Goal: Transaction & Acquisition: Purchase product/service

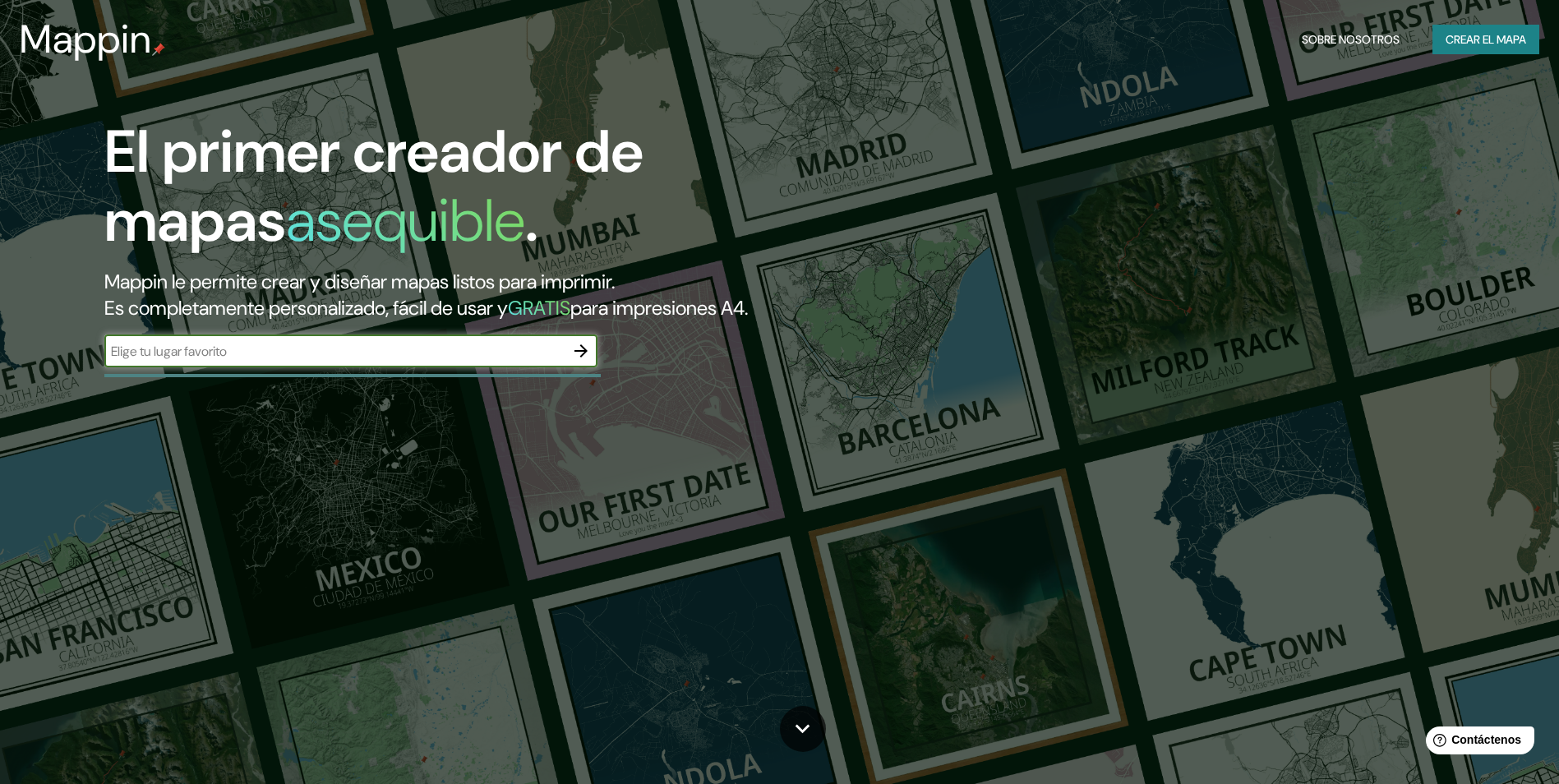
click at [429, 358] on input "text" at bounding box center [334, 351] width 460 height 19
type input "[GEOGRAPHIC_DATA]"
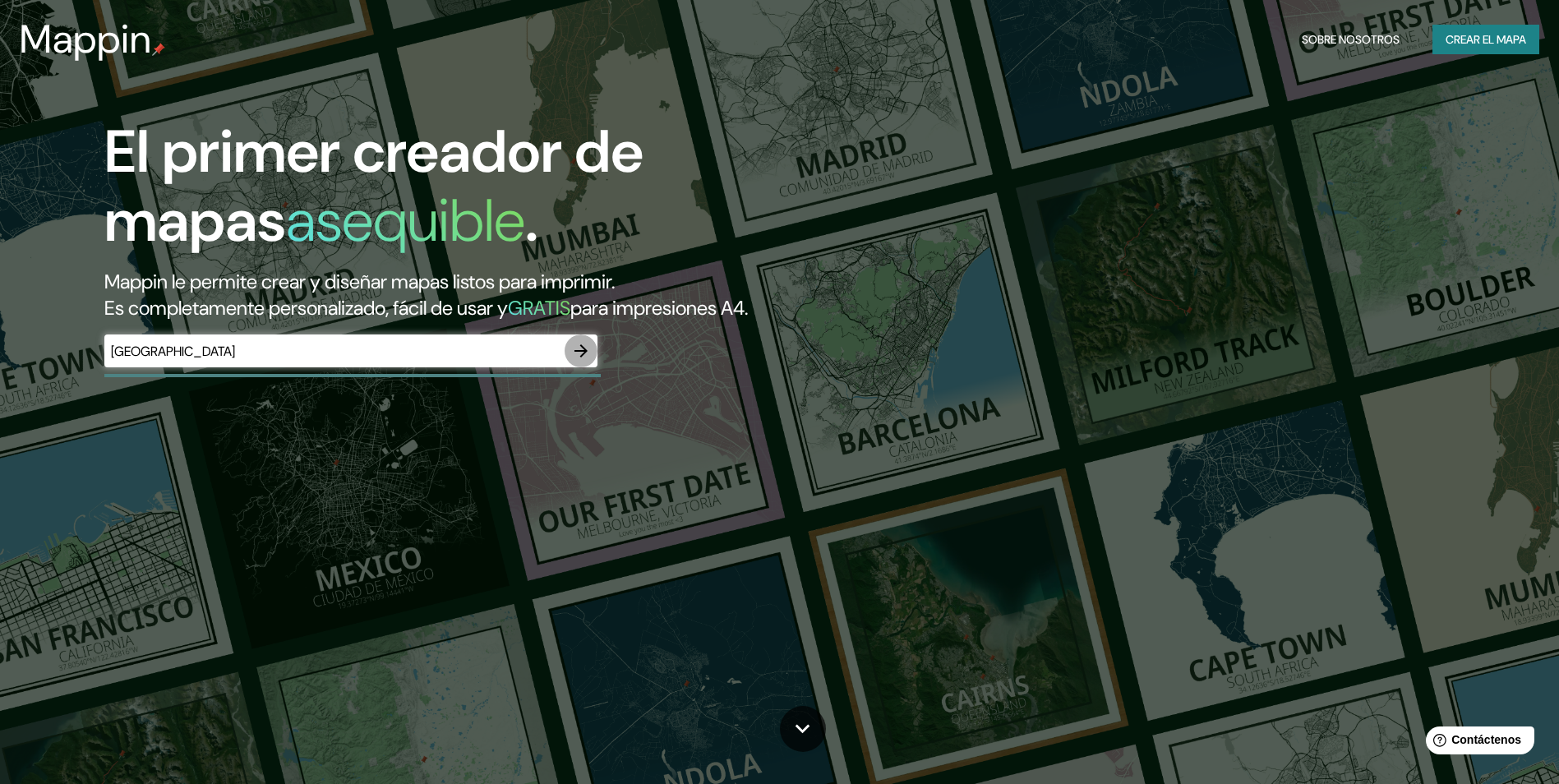
click at [590, 352] on icon "button" at bounding box center [581, 351] width 19 height 19
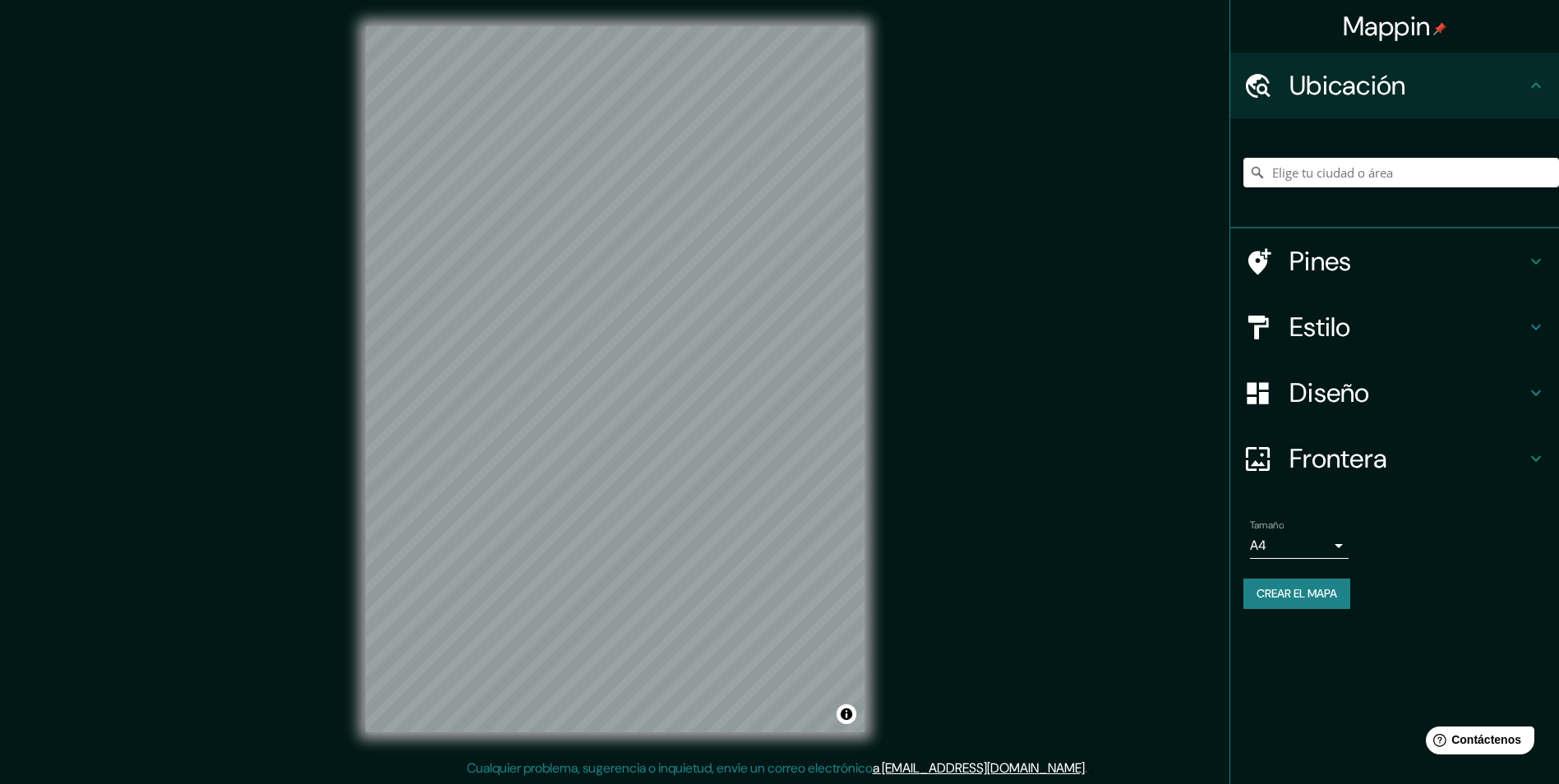
click at [1325, 188] on div at bounding box center [1401, 172] width 315 height 82
click at [1313, 173] on input "Elige tu ciudad o área" at bounding box center [1401, 173] width 315 height 30
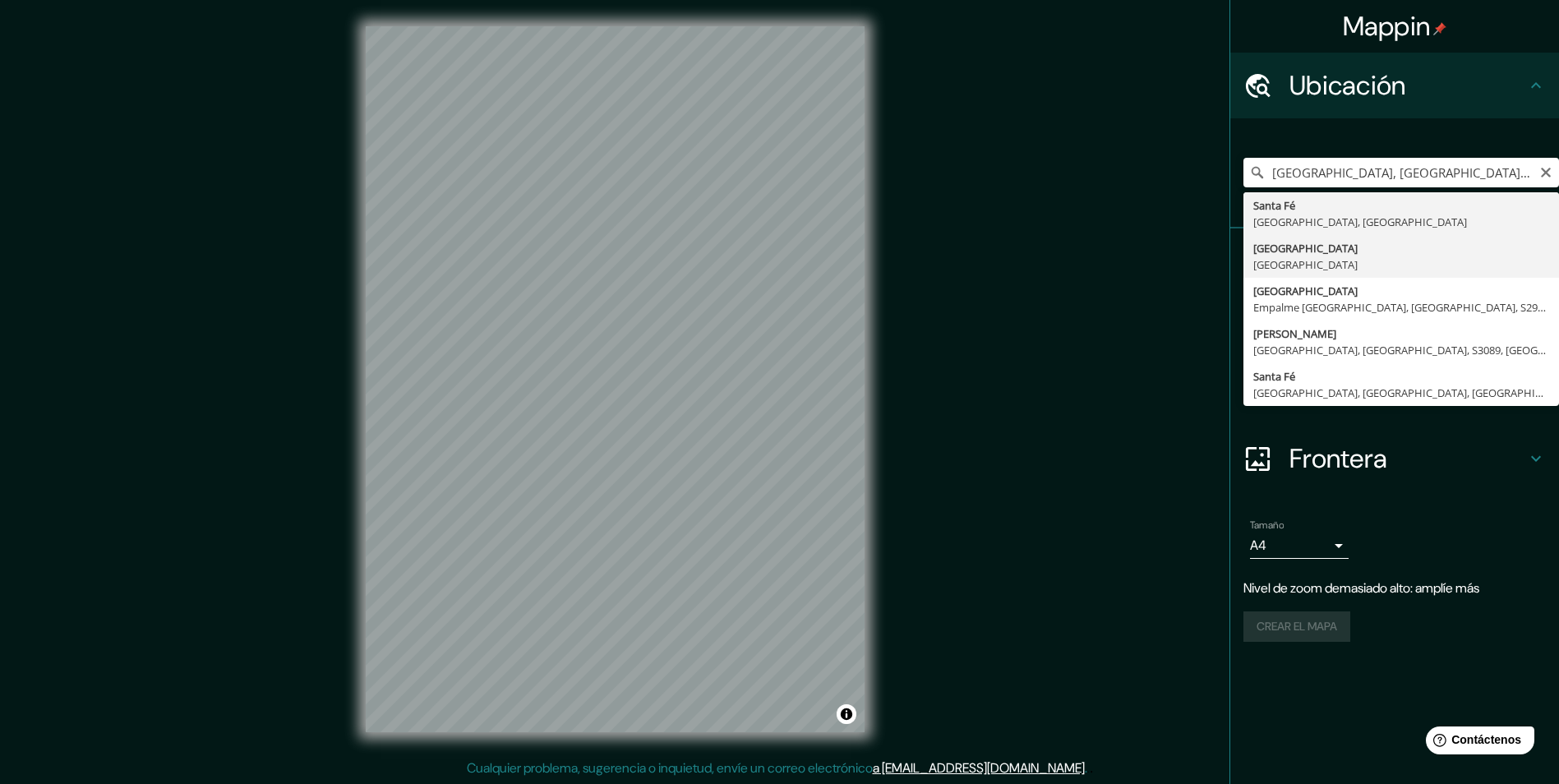
type input "[GEOGRAPHIC_DATA], [GEOGRAPHIC_DATA]"
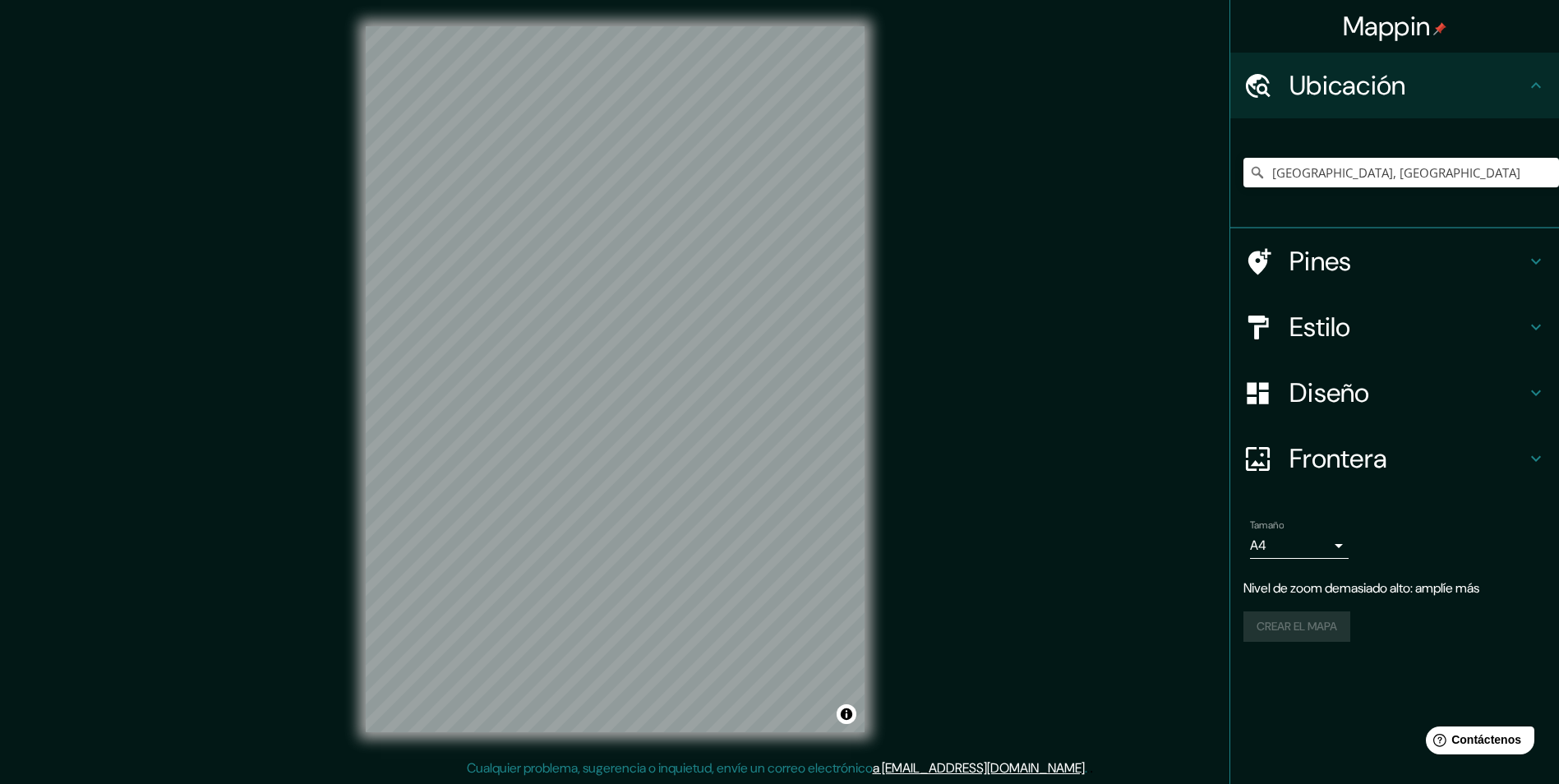
click at [1380, 154] on div "[GEOGRAPHIC_DATA], [GEOGRAPHIC_DATA]" at bounding box center [1401, 172] width 315 height 82
click at [1413, 174] on input "[GEOGRAPHIC_DATA], [GEOGRAPHIC_DATA]" at bounding box center [1401, 173] width 315 height 30
click at [1327, 175] on input "[GEOGRAPHIC_DATA], [GEOGRAPHIC_DATA]" at bounding box center [1401, 173] width 315 height 30
click at [1395, 174] on input "[GEOGRAPHIC_DATA], [GEOGRAPHIC_DATA]" at bounding box center [1401, 173] width 315 height 30
drag, startPoint x: 1485, startPoint y: 177, endPoint x: 1173, endPoint y: 178, distance: 312.0
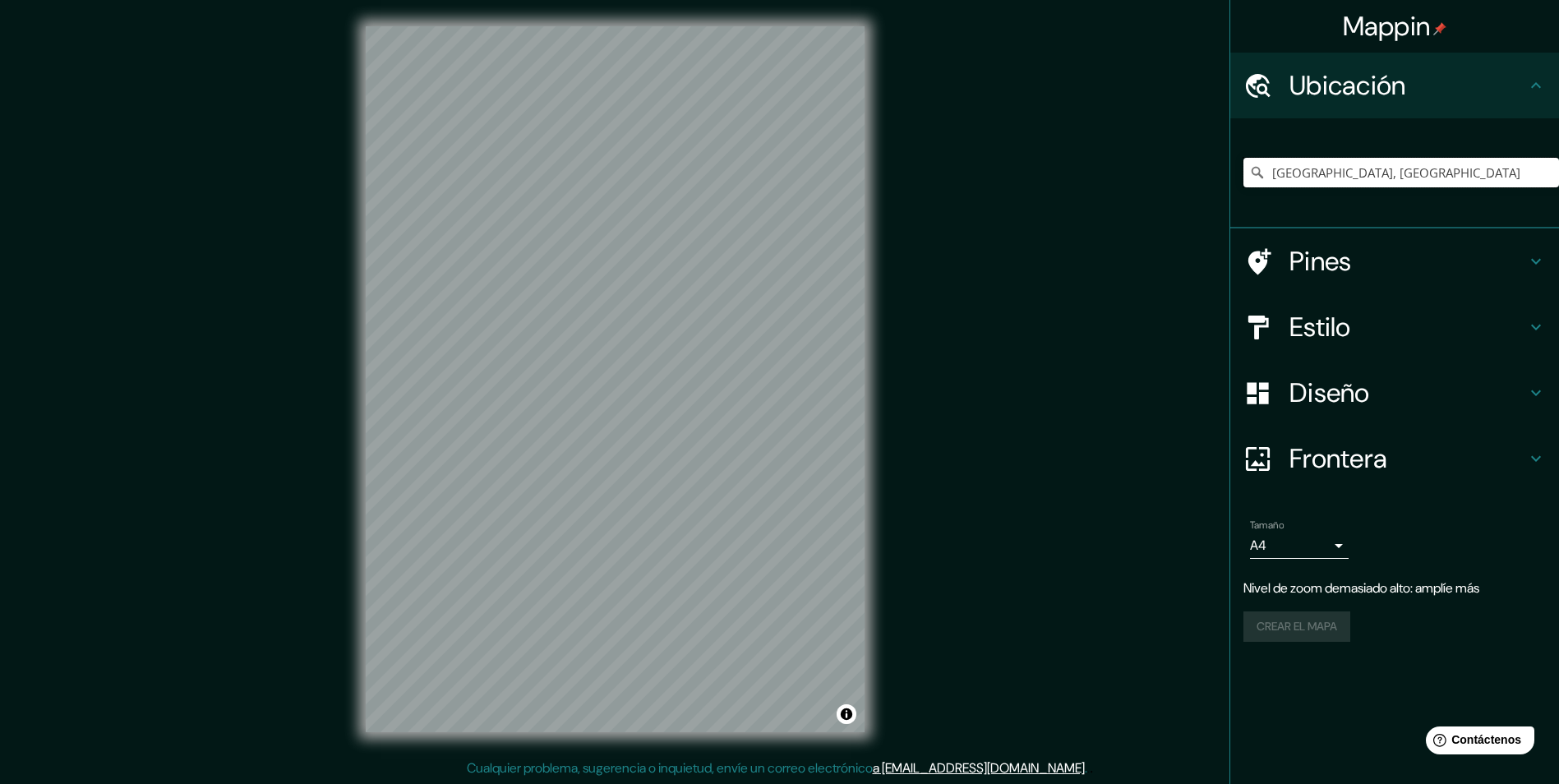
click at [1173, 178] on div "Mappin Ubicación [GEOGRAPHIC_DATA], [GEOGRAPHIC_DATA] Pines Estilo Diseño Front…" at bounding box center [780, 392] width 1559 height 785
click at [1371, 385] on h4 "Diseño" at bounding box center [1408, 392] width 236 height 33
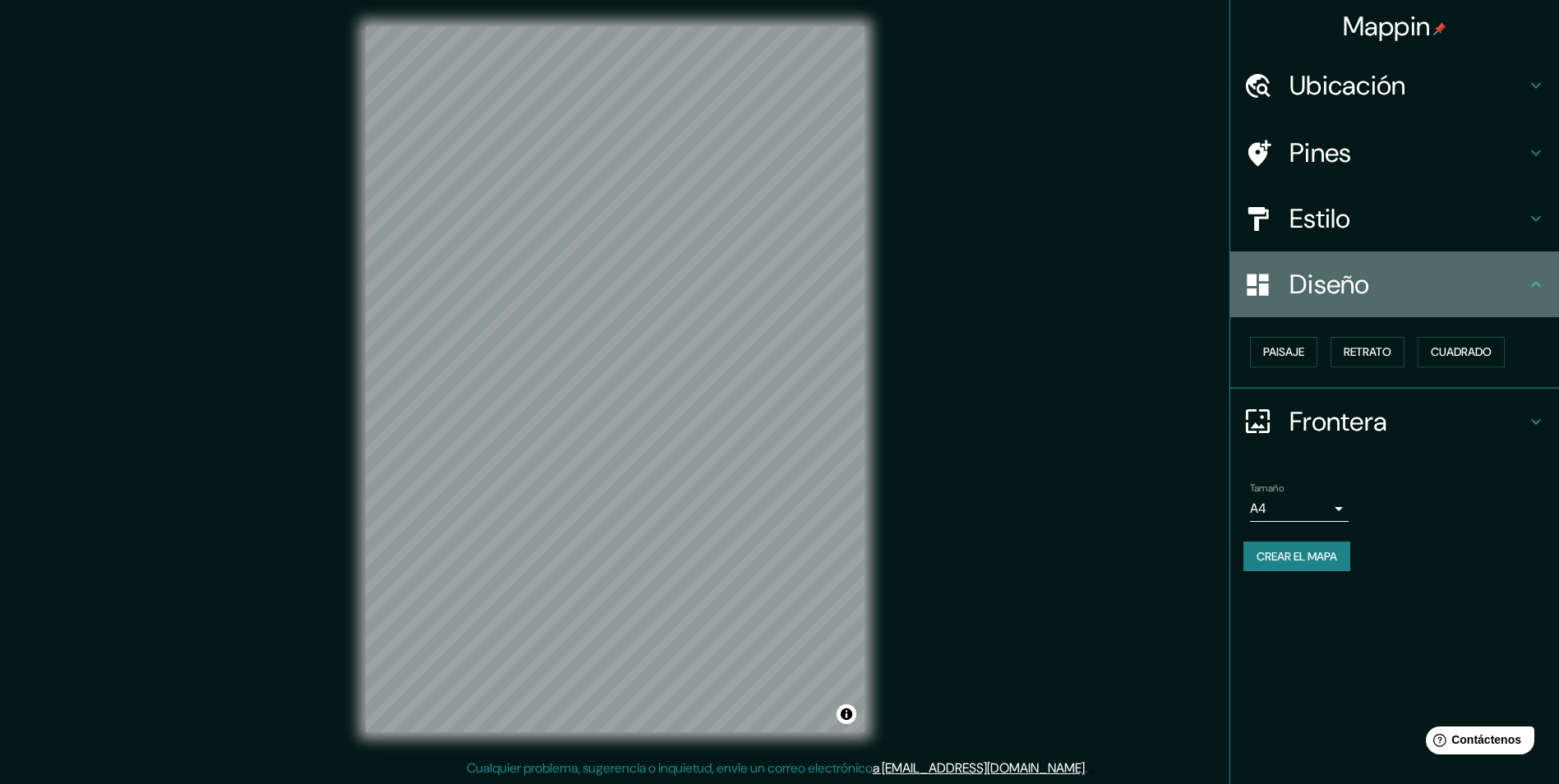
click at [1542, 287] on icon at bounding box center [1536, 284] width 19 height 19
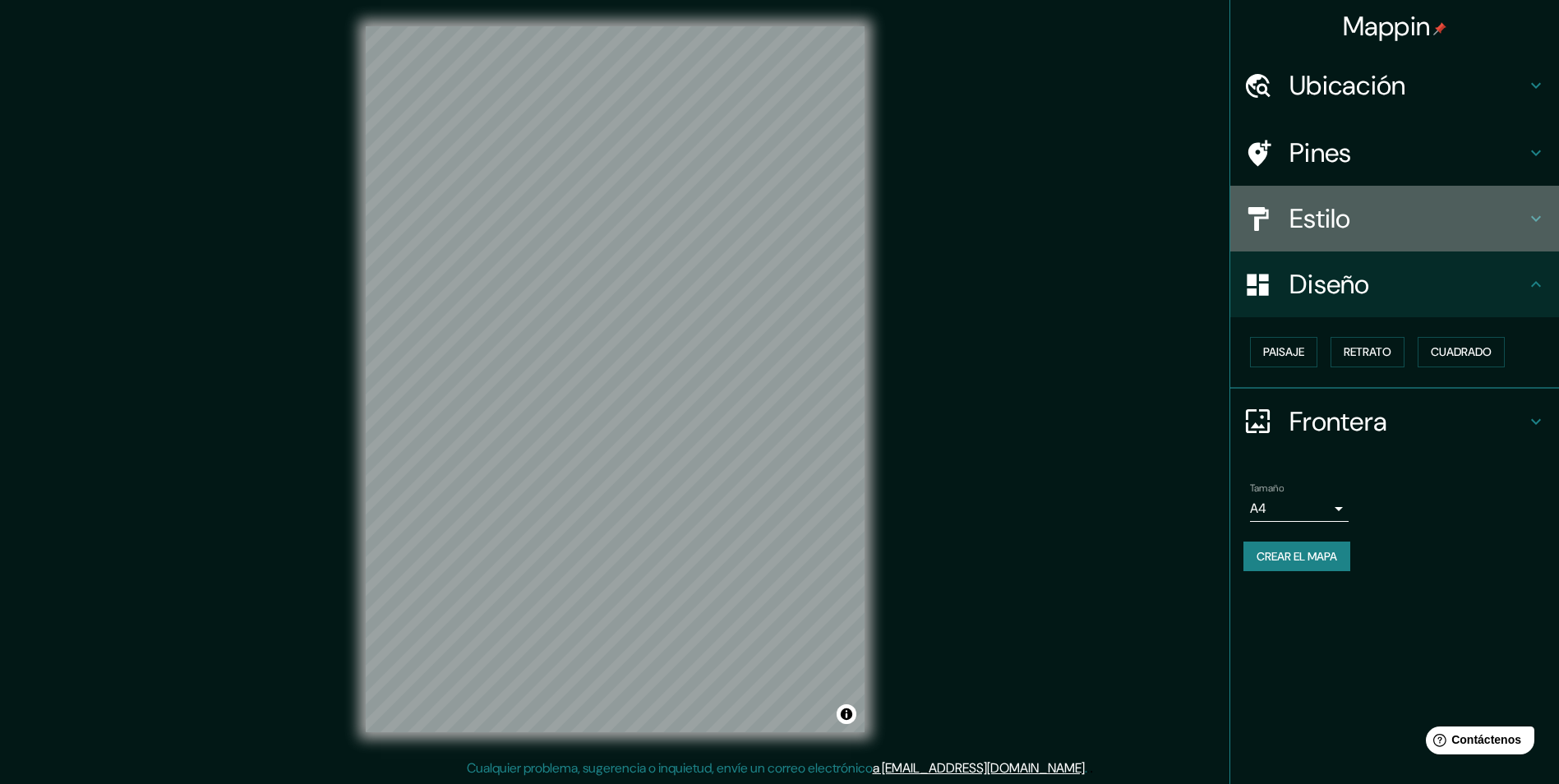
click at [1364, 208] on h4 "Estilo" at bounding box center [1408, 219] width 236 height 33
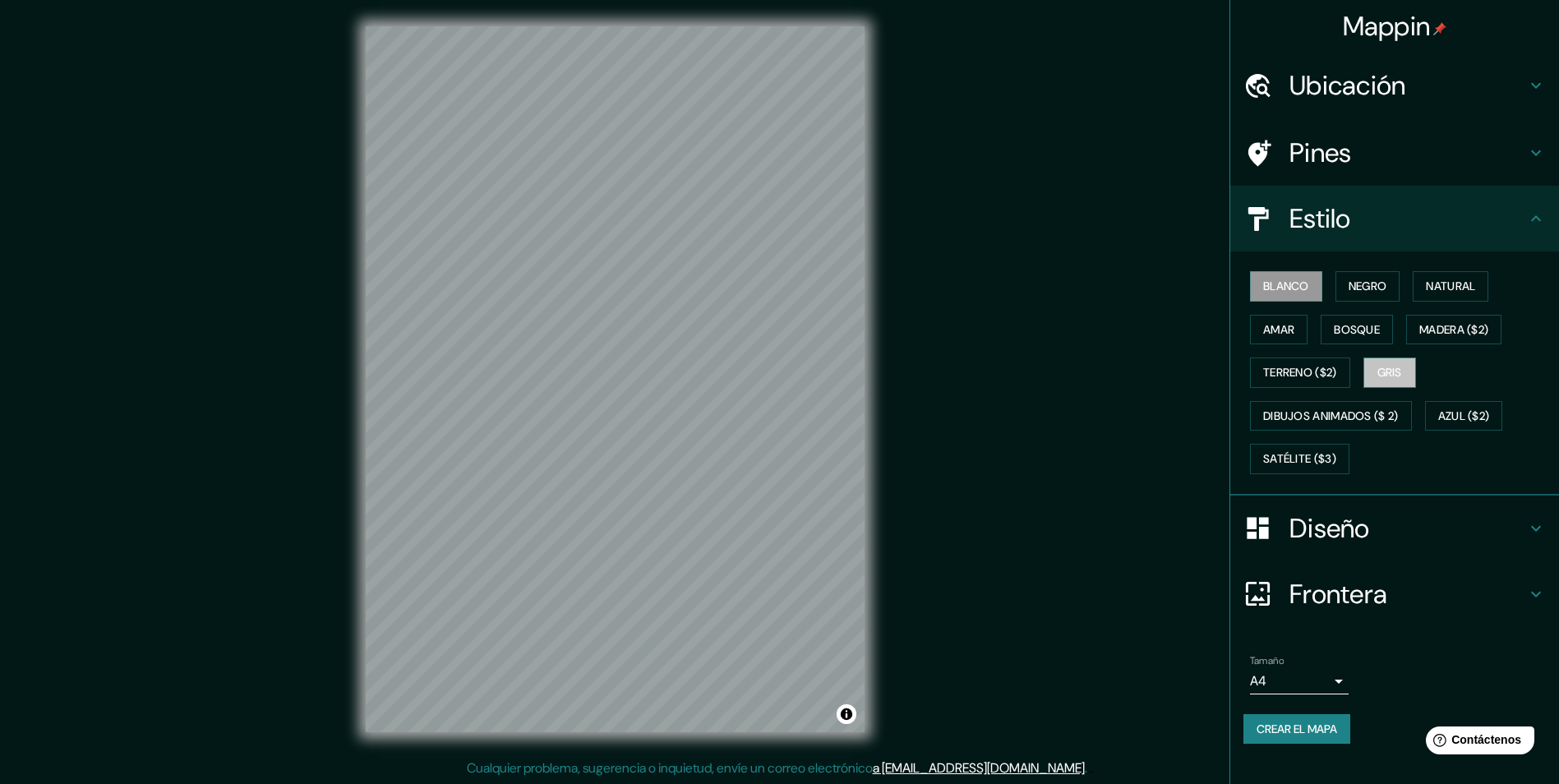
click at [1401, 376] on font "Gris" at bounding box center [1390, 372] width 25 height 20
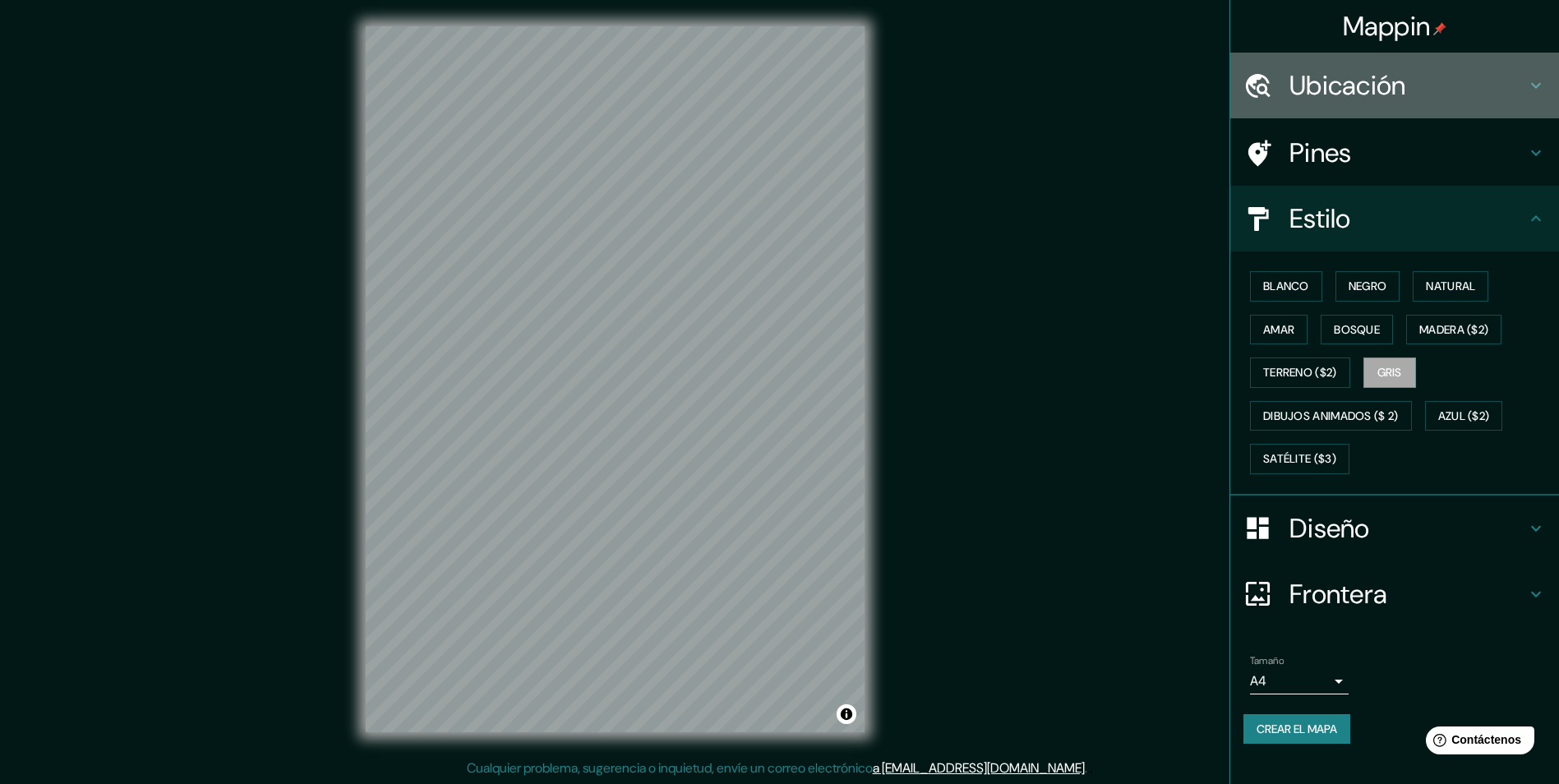
click at [1351, 96] on h4 "Ubicación" at bounding box center [1408, 86] width 236 height 33
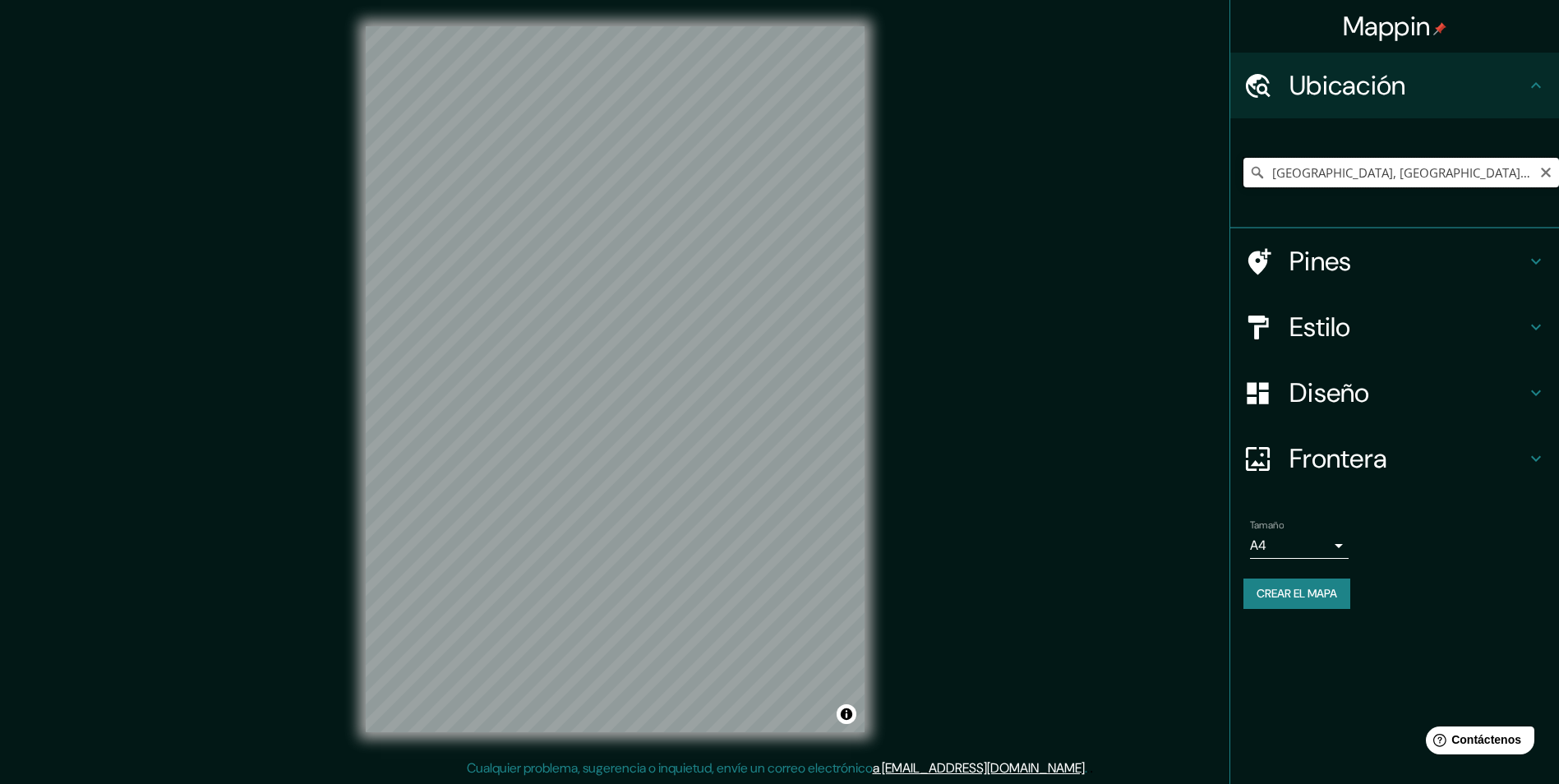
click at [1520, 171] on input "[GEOGRAPHIC_DATA], [GEOGRAPHIC_DATA], [GEOGRAPHIC_DATA]" at bounding box center [1401, 173] width 315 height 30
click at [1316, 174] on input "[GEOGRAPHIC_DATA], [GEOGRAPHIC_DATA], [GEOGRAPHIC_DATA]" at bounding box center [1401, 173] width 315 height 30
click at [1280, 174] on input "[GEOGRAPHIC_DATA], [GEOGRAPHIC_DATA], [GEOGRAPHIC_DATA]" at bounding box center [1401, 173] width 315 height 30
click at [1320, 178] on input "[GEOGRAPHIC_DATA], [GEOGRAPHIC_DATA], [GEOGRAPHIC_DATA]" at bounding box center [1401, 173] width 315 height 30
drag, startPoint x: 1320, startPoint y: 178, endPoint x: 1179, endPoint y: 184, distance: 141.1
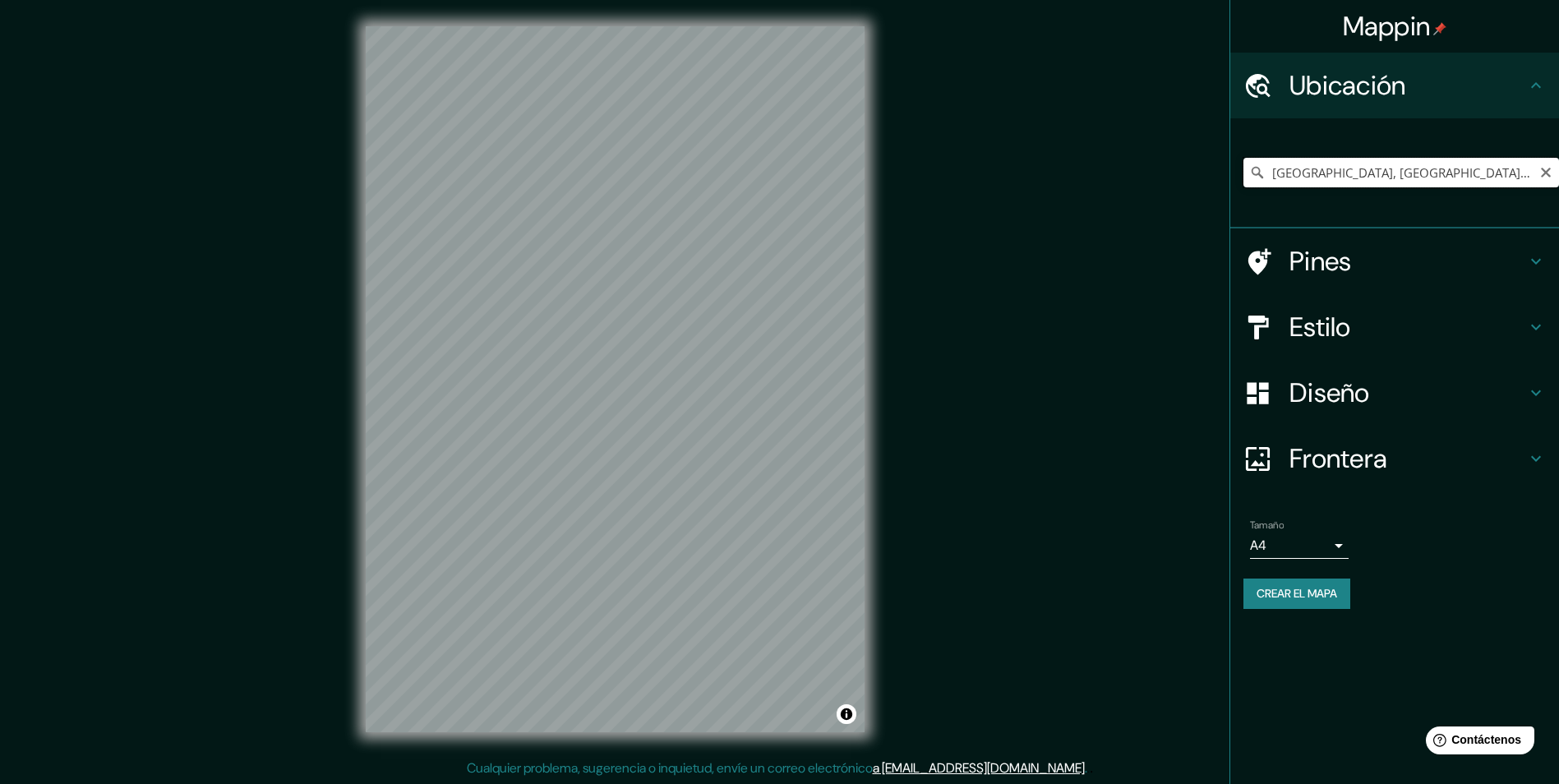
click at [1179, 184] on div "Mappin Ubicación [GEOGRAPHIC_DATA], [GEOGRAPHIC_DATA], [GEOGRAPHIC_DATA] [GEOGR…" at bounding box center [780, 392] width 1559 height 785
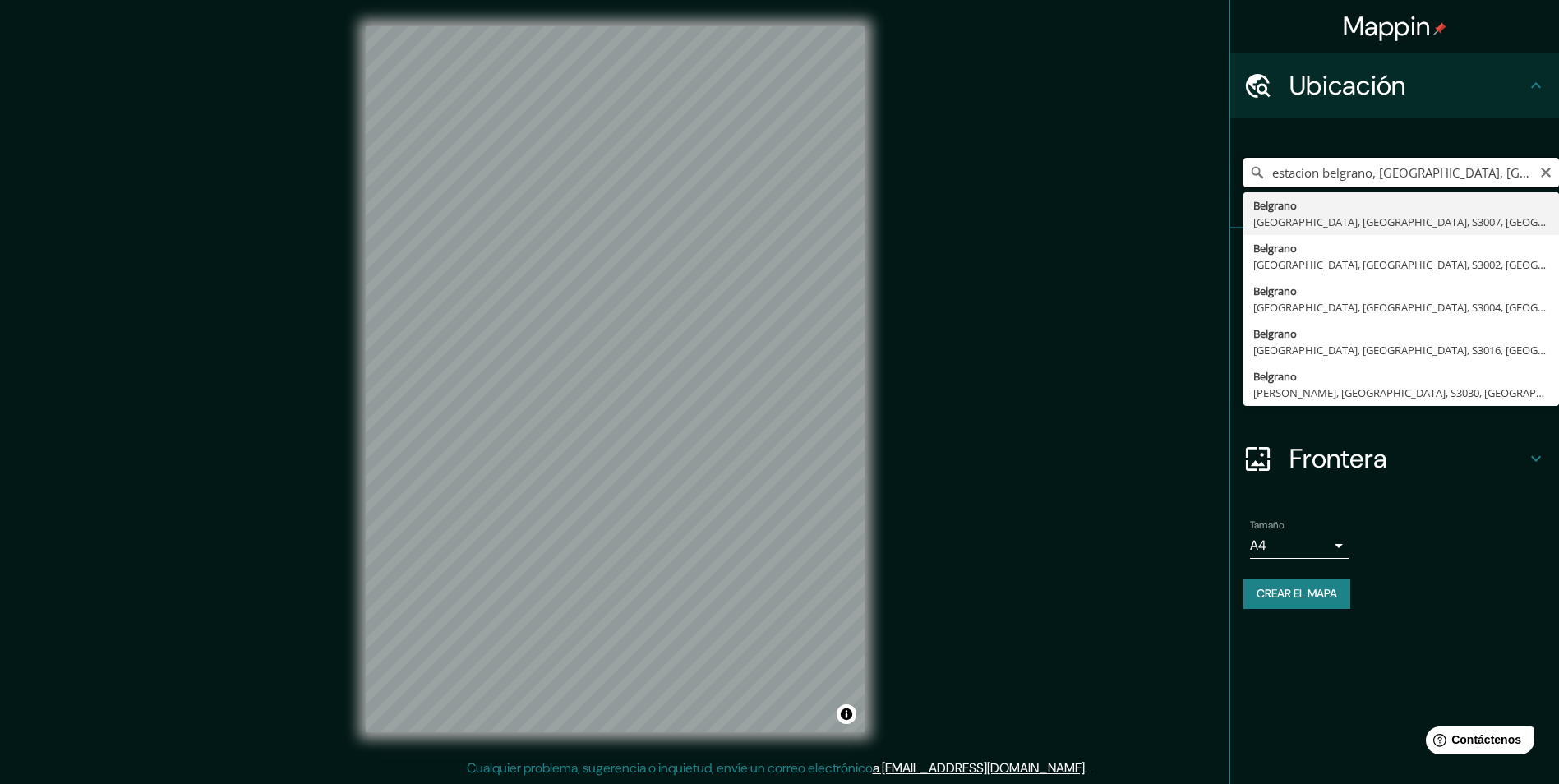
drag, startPoint x: 1374, startPoint y: 171, endPoint x: 1250, endPoint y: 173, distance: 124.0
click at [1250, 173] on div "estacion belgrano, [GEOGRAPHIC_DATA], [GEOGRAPHIC_DATA] [GEOGRAPHIC_DATA], [GEO…" at bounding box center [1401, 173] width 315 height 30
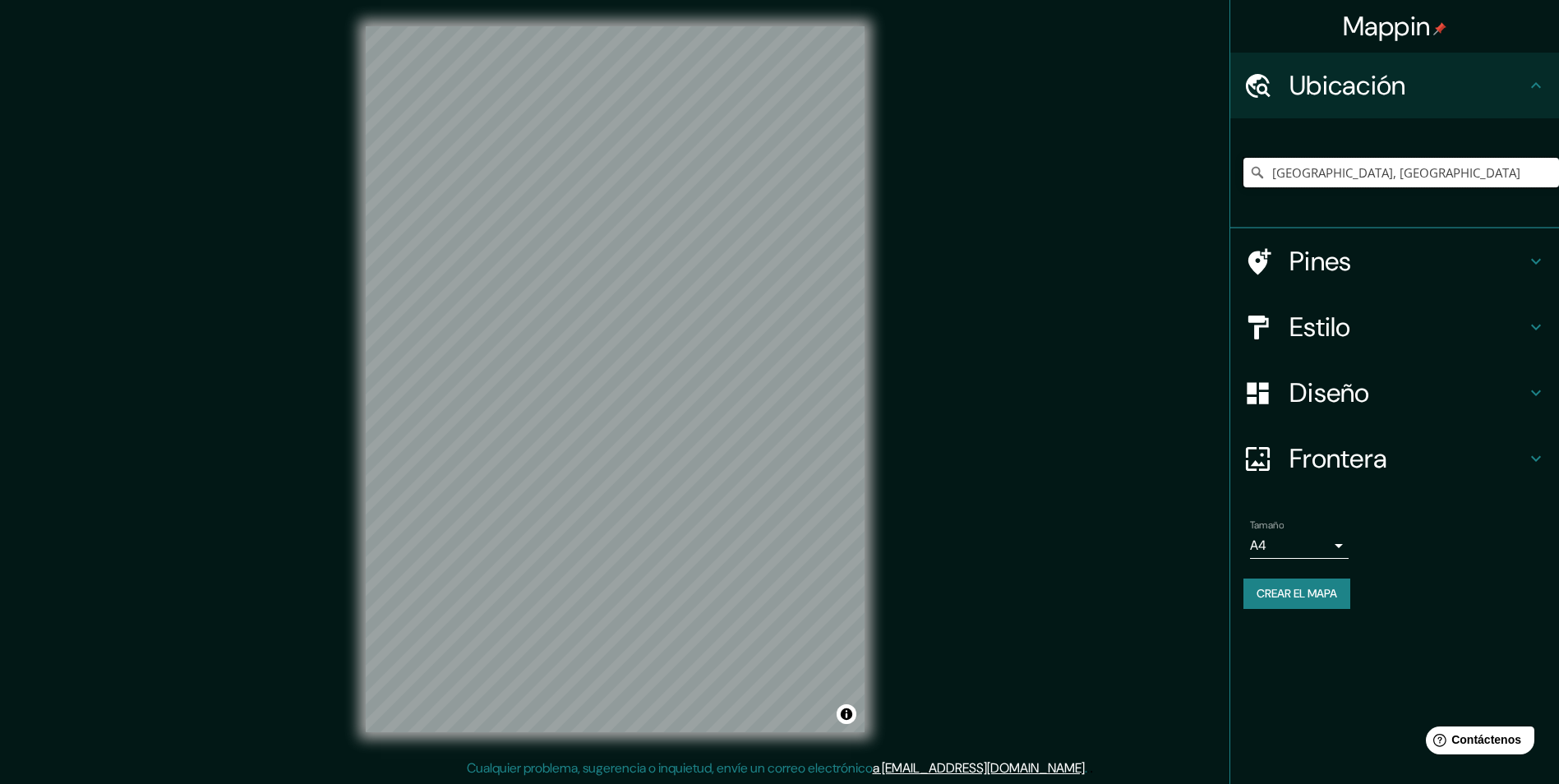
type input "[GEOGRAPHIC_DATA], [GEOGRAPHIC_DATA]"
click at [1546, 172] on icon "Claro" at bounding box center [1545, 173] width 10 height 10
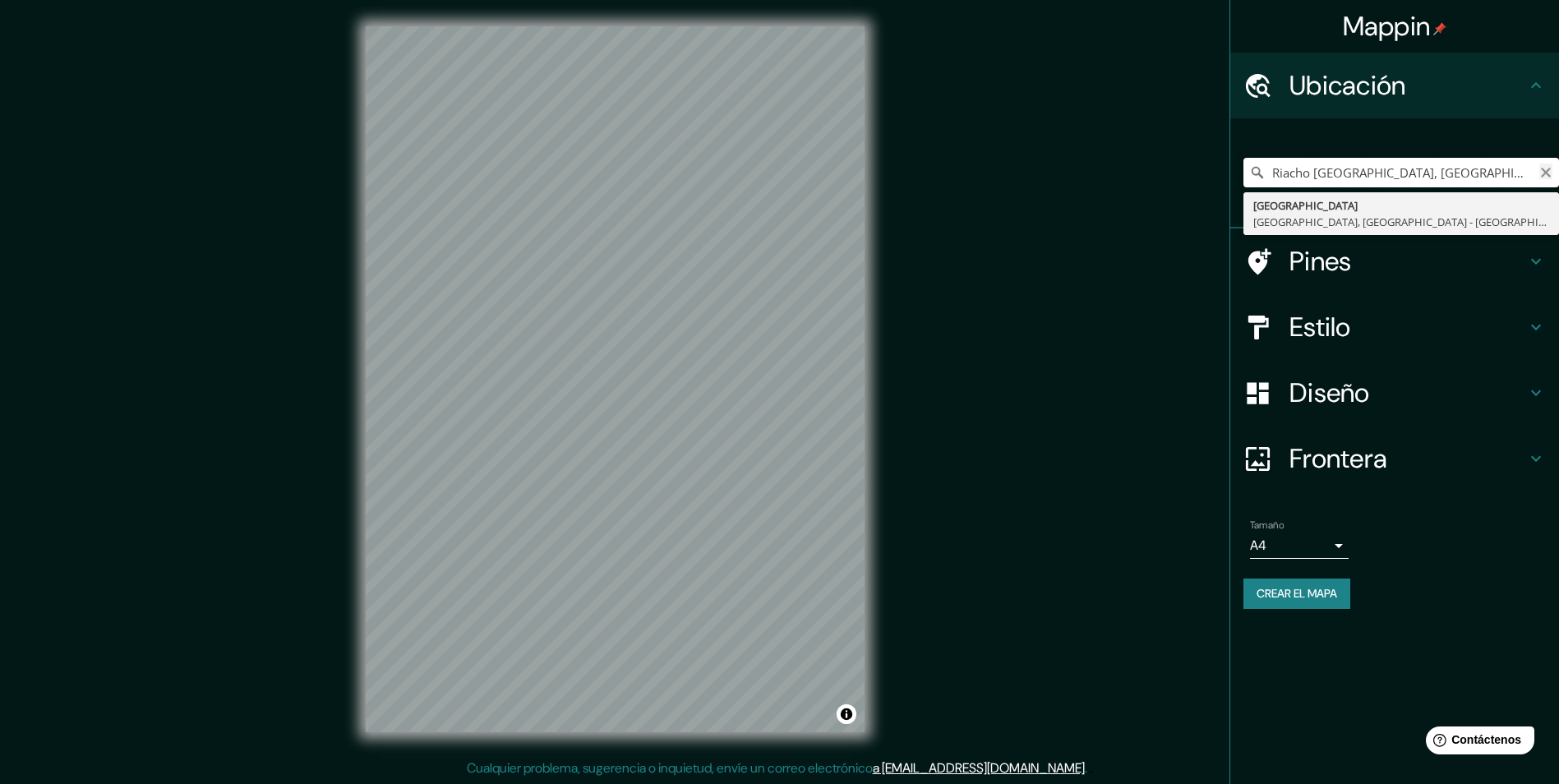
type input "Riacho [GEOGRAPHIC_DATA], [GEOGRAPHIC_DATA] Nova - [GEOGRAPHIC_DATA], 62948-000…"
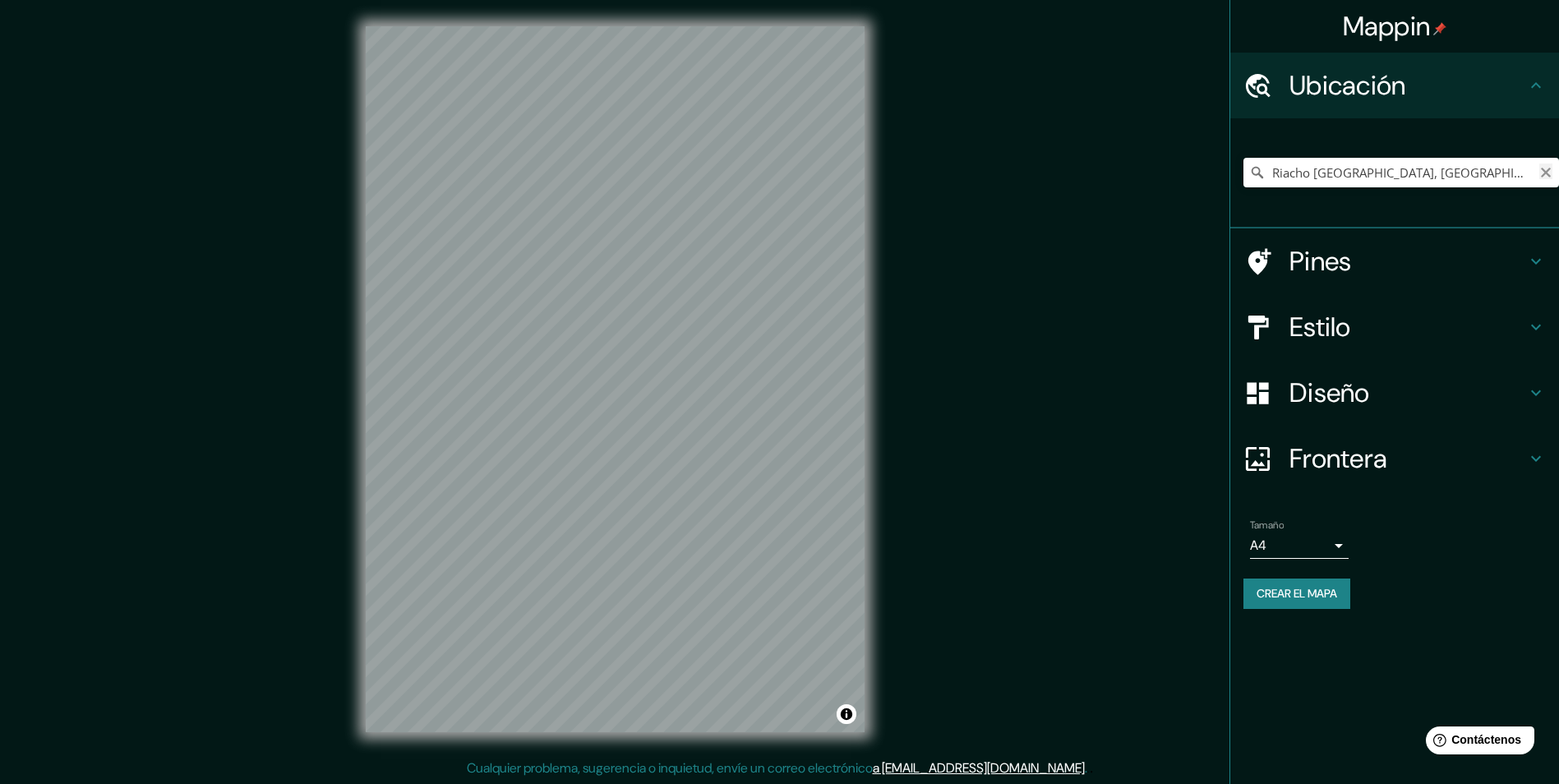
click at [1552, 171] on icon "Claro" at bounding box center [1546, 173] width 14 height 14
type input "[GEOGRAPHIC_DATA], [GEOGRAPHIC_DATA], [GEOGRAPHIC_DATA]"
click at [550, 774] on div "Mappin Ubicación [GEOGRAPHIC_DATA], [GEOGRAPHIC_DATA], [GEOGRAPHIC_DATA] [GEOGR…" at bounding box center [780, 392] width 1559 height 785
click at [915, 282] on div "Mappin Ubicación [GEOGRAPHIC_DATA], [GEOGRAPHIC_DATA], [GEOGRAPHIC_DATA] [GEOGR…" at bounding box center [780, 392] width 1559 height 785
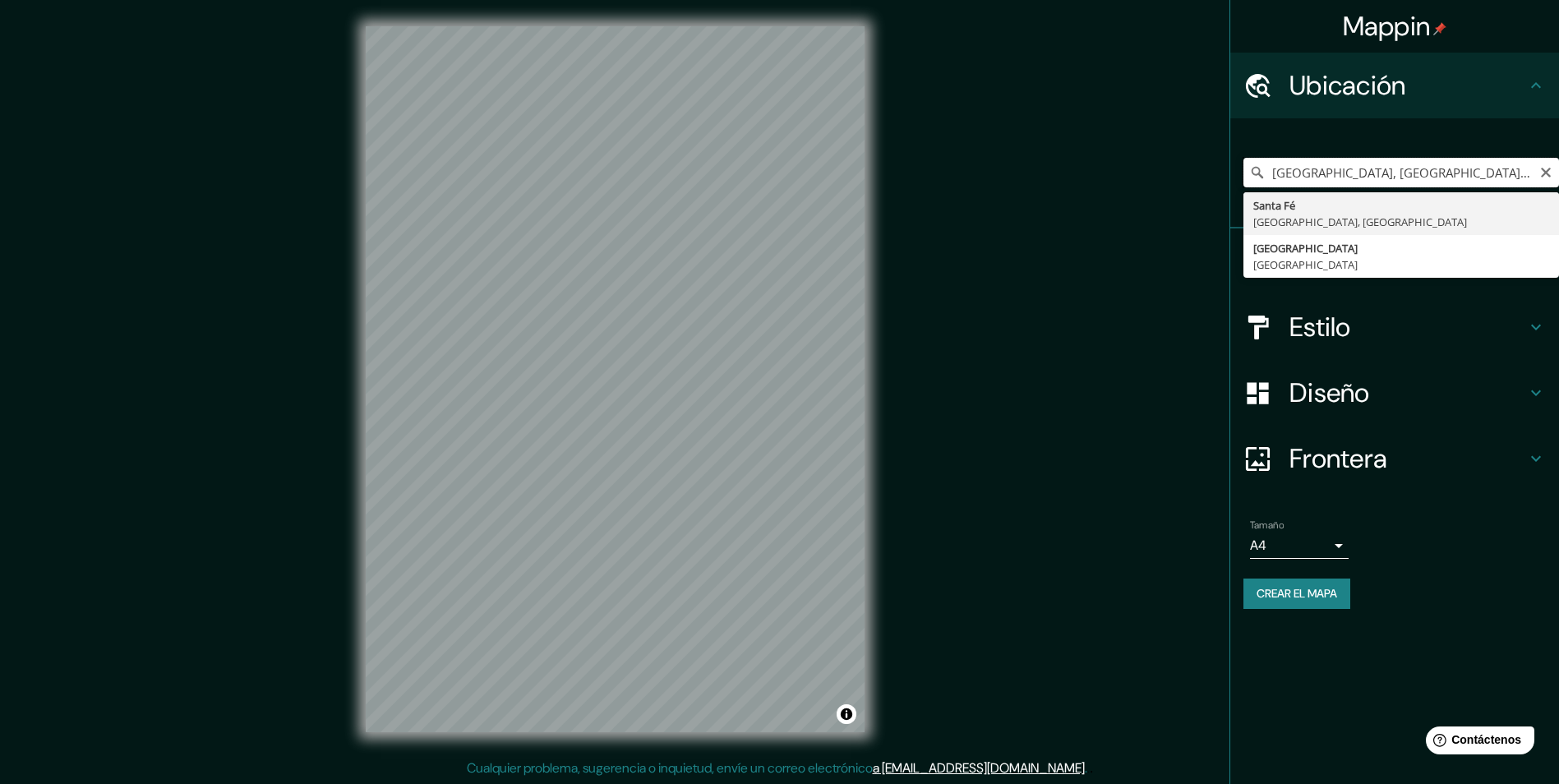
click at [1479, 163] on input "[GEOGRAPHIC_DATA], [GEOGRAPHIC_DATA], [GEOGRAPHIC_DATA]" at bounding box center [1401, 173] width 315 height 30
click at [1557, 168] on input "[GEOGRAPHIC_DATA], [GEOGRAPHIC_DATA], [GEOGRAPHIC_DATA]" at bounding box center [1401, 173] width 315 height 30
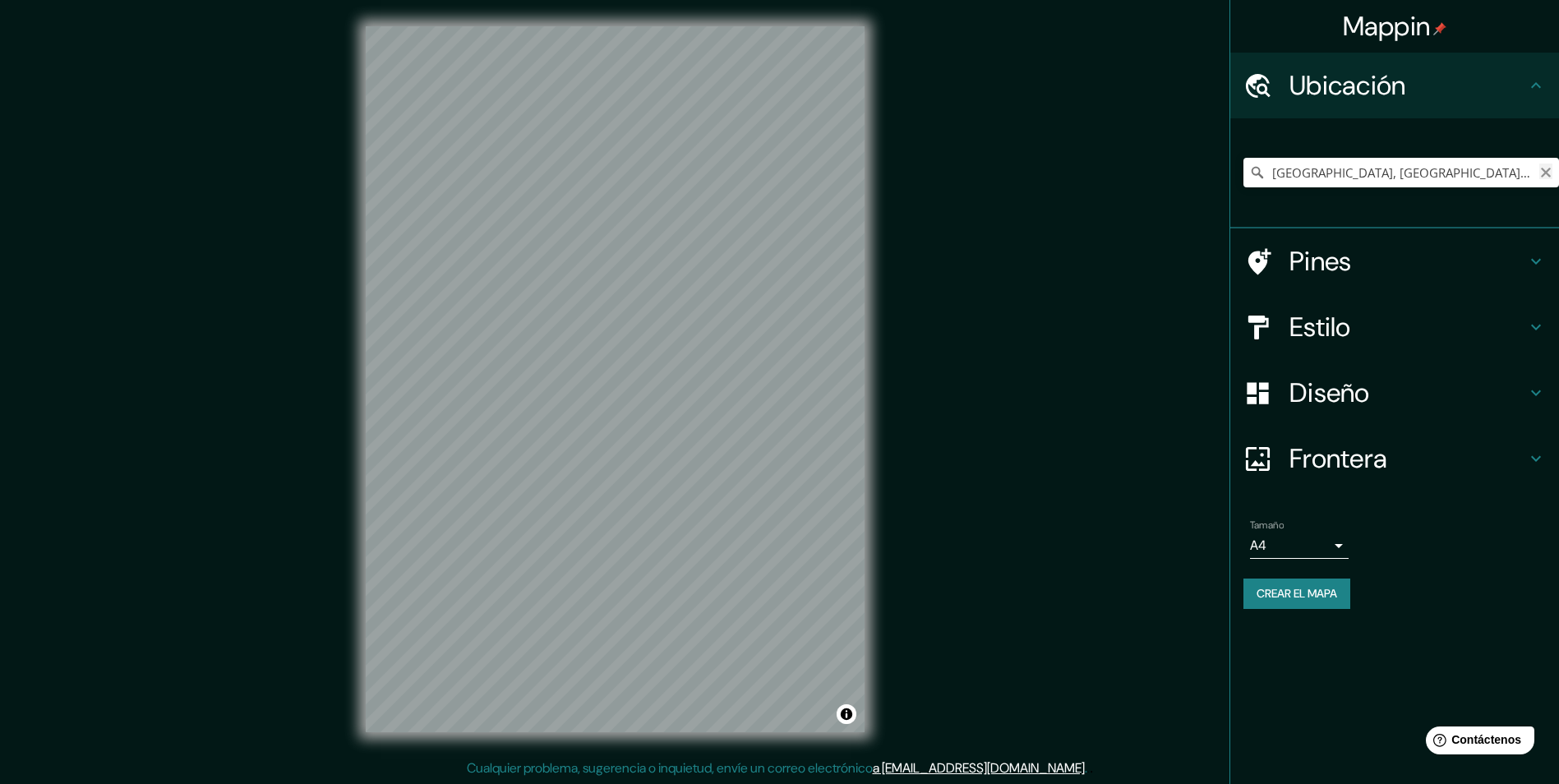
click at [1545, 168] on icon "Claro" at bounding box center [1546, 173] width 14 height 14
paste input "Blvd. Gálvez 1150, S3000ACQ [GEOGRAPHIC_DATA][PERSON_NAME], [GEOGRAPHIC_DATA]"
click at [1363, 306] on div "Estilo" at bounding box center [1394, 327] width 329 height 66
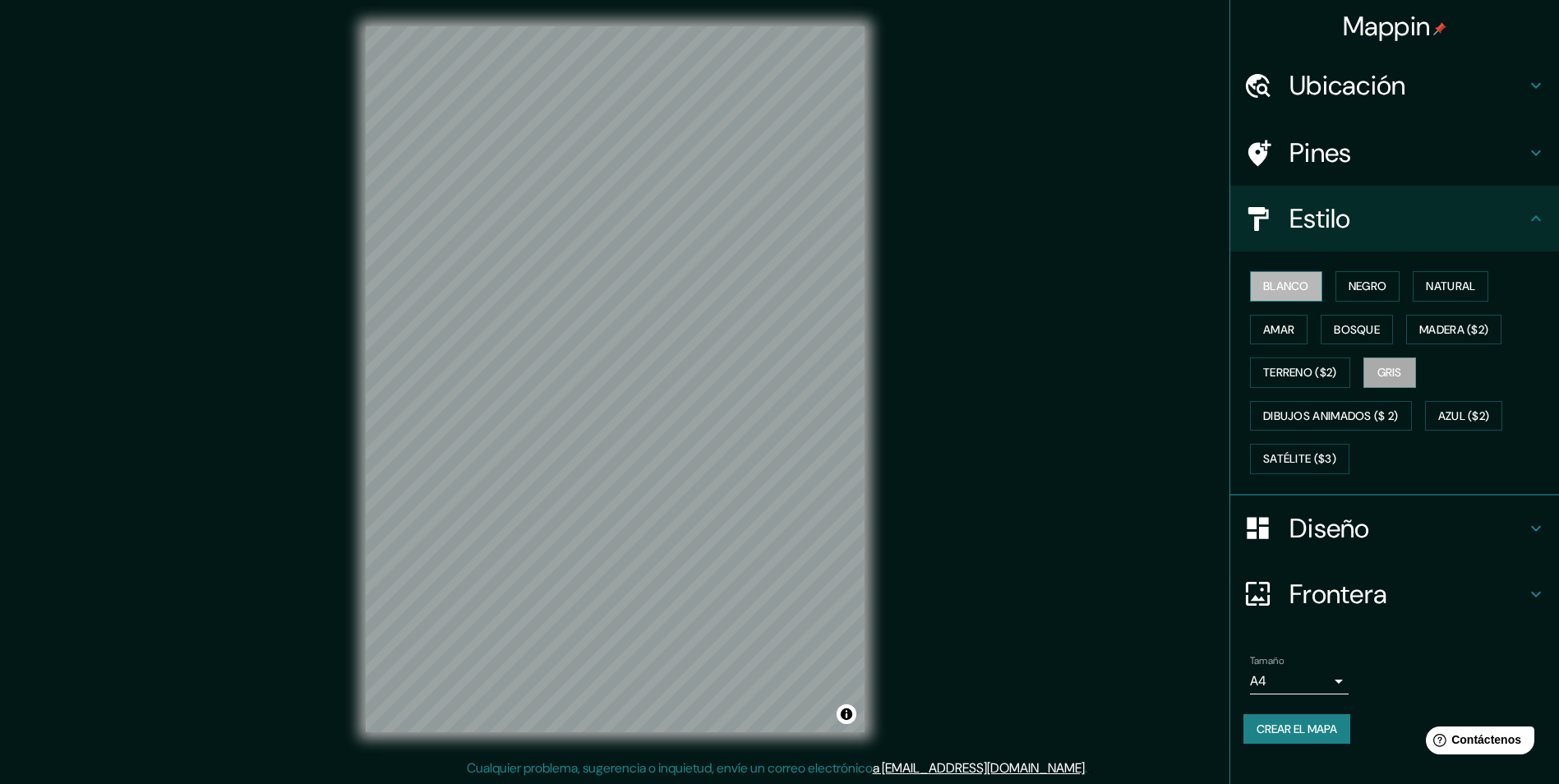
click at [1255, 294] on button "Blanco" at bounding box center [1286, 286] width 72 height 31
click at [1352, 290] on font "Negro" at bounding box center [1368, 285] width 39 height 20
click at [1312, 290] on button "Blanco" at bounding box center [1286, 286] width 72 height 31
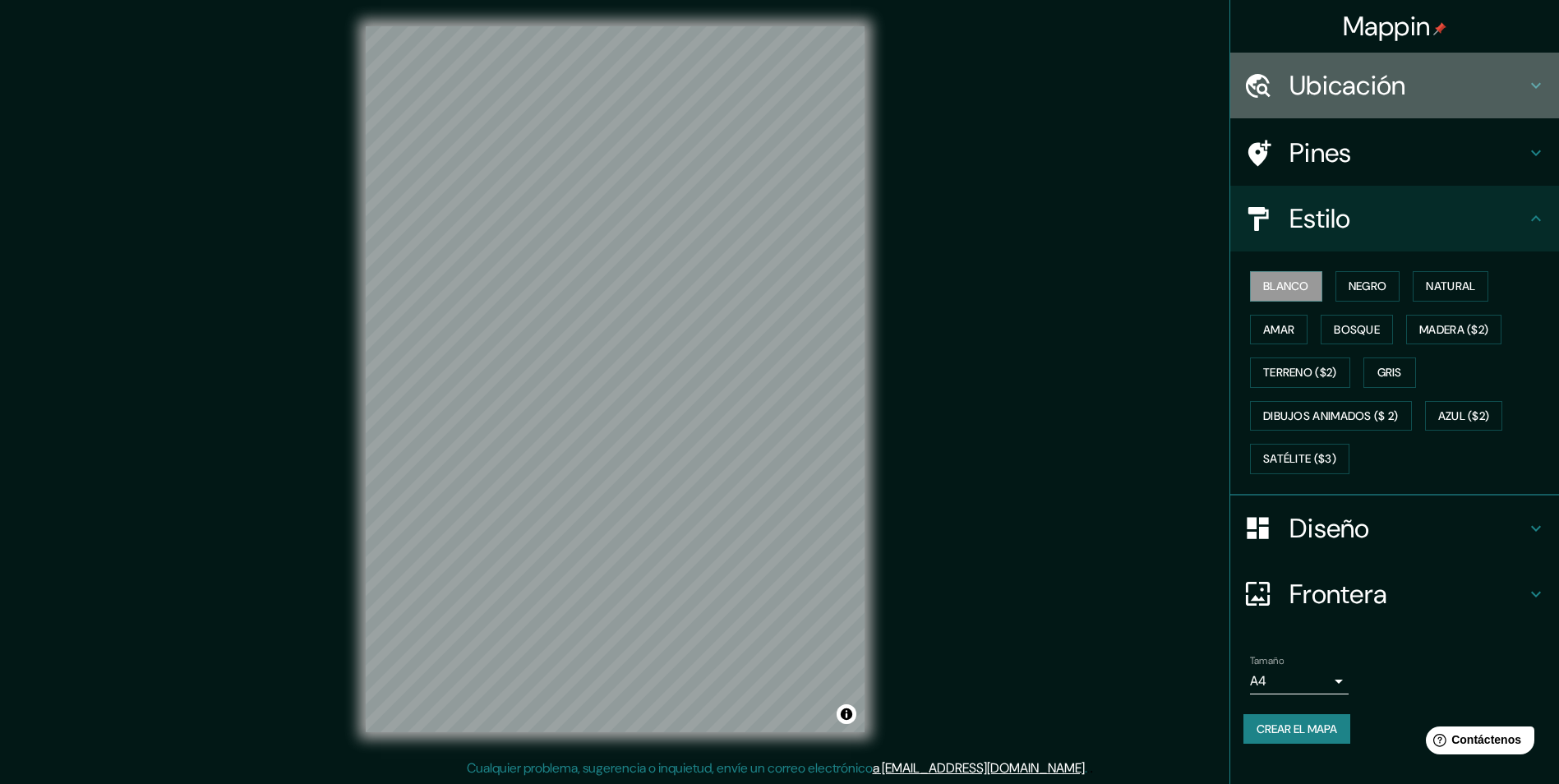
click at [1355, 81] on h4 "Ubicación" at bounding box center [1408, 86] width 236 height 33
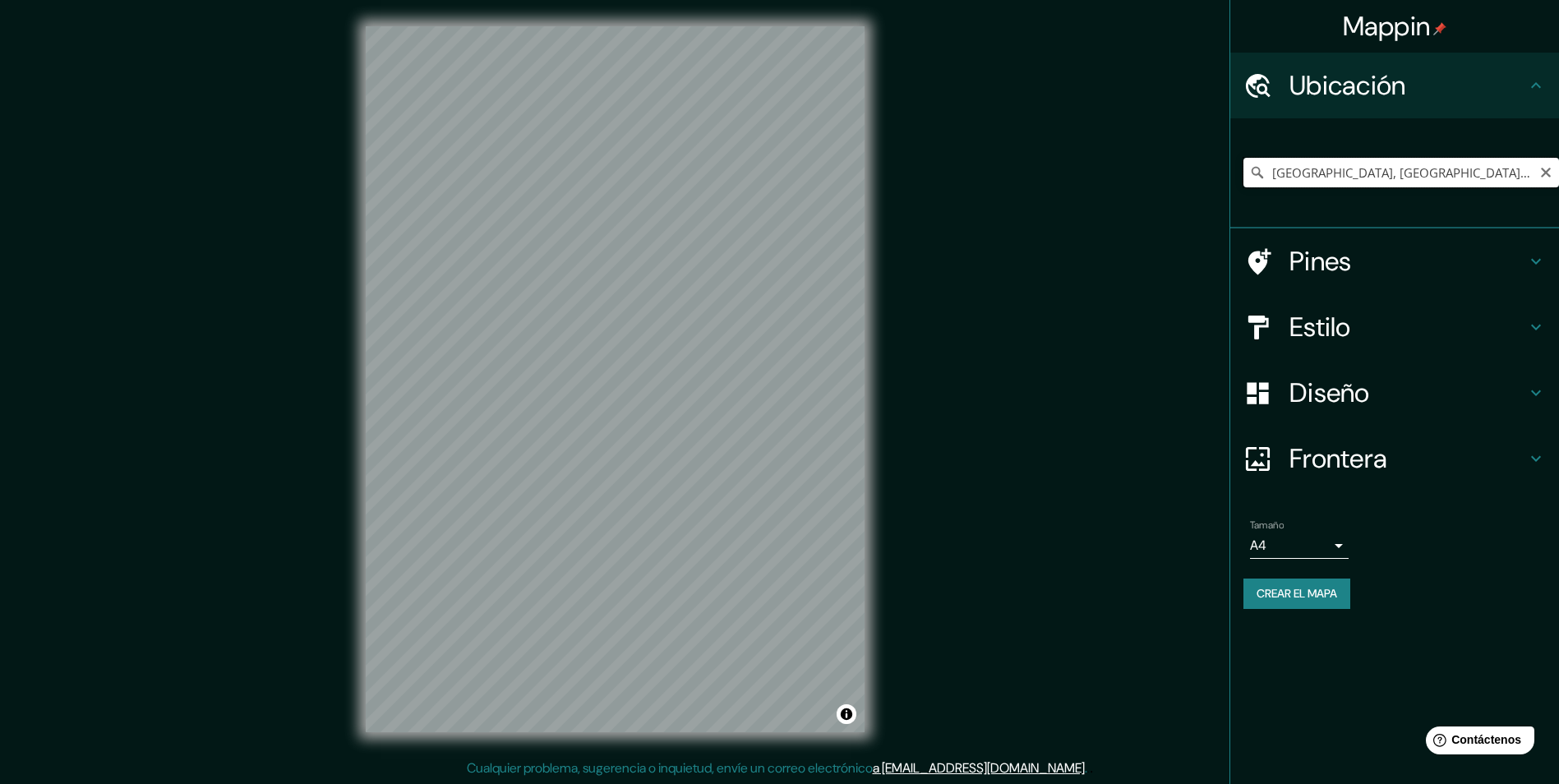
click at [1271, 170] on input "[GEOGRAPHIC_DATA], [GEOGRAPHIC_DATA], [GEOGRAPHIC_DATA]" at bounding box center [1401, 173] width 315 height 30
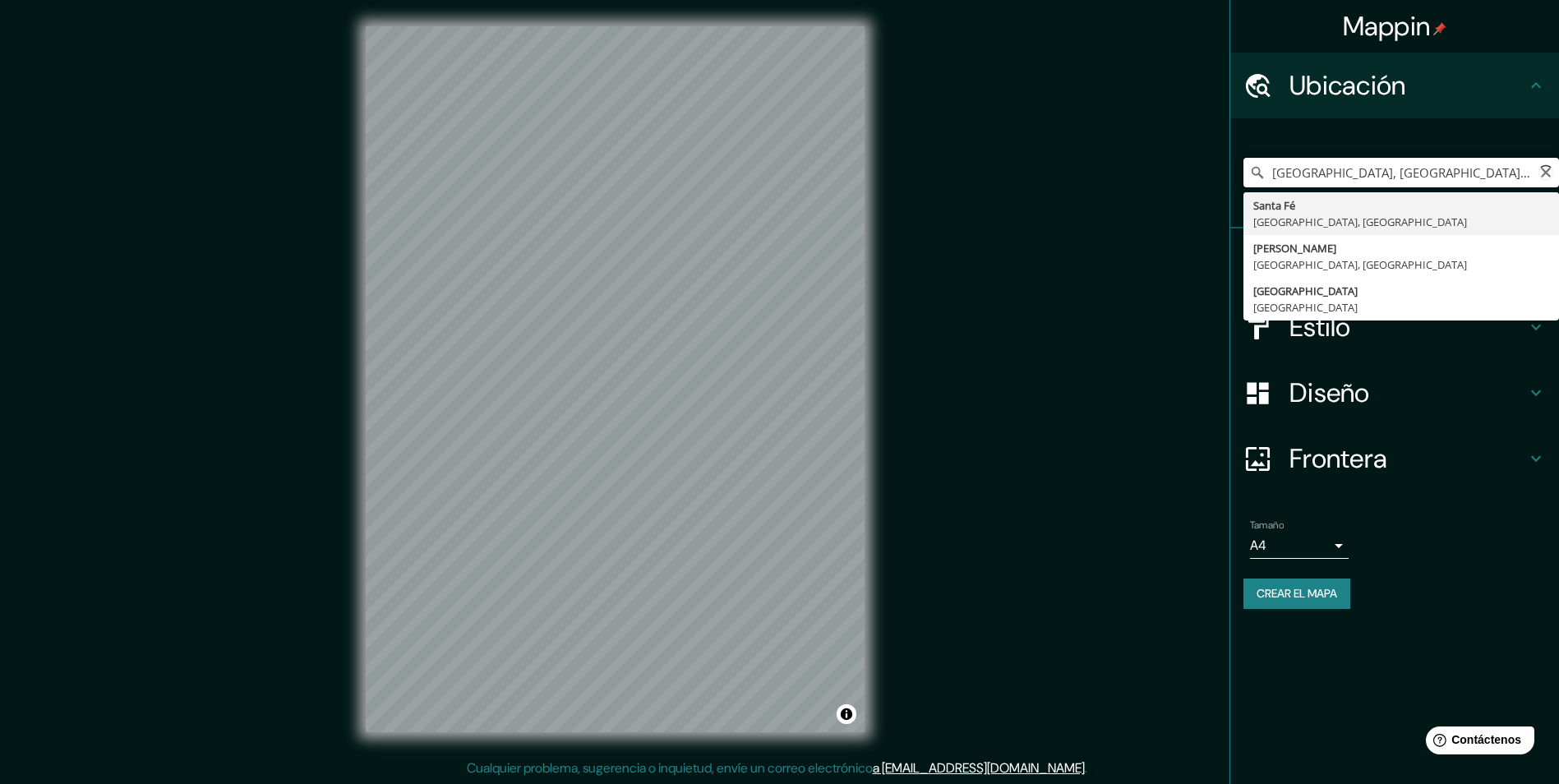
paste input "Blvd. Gálvez 1150"
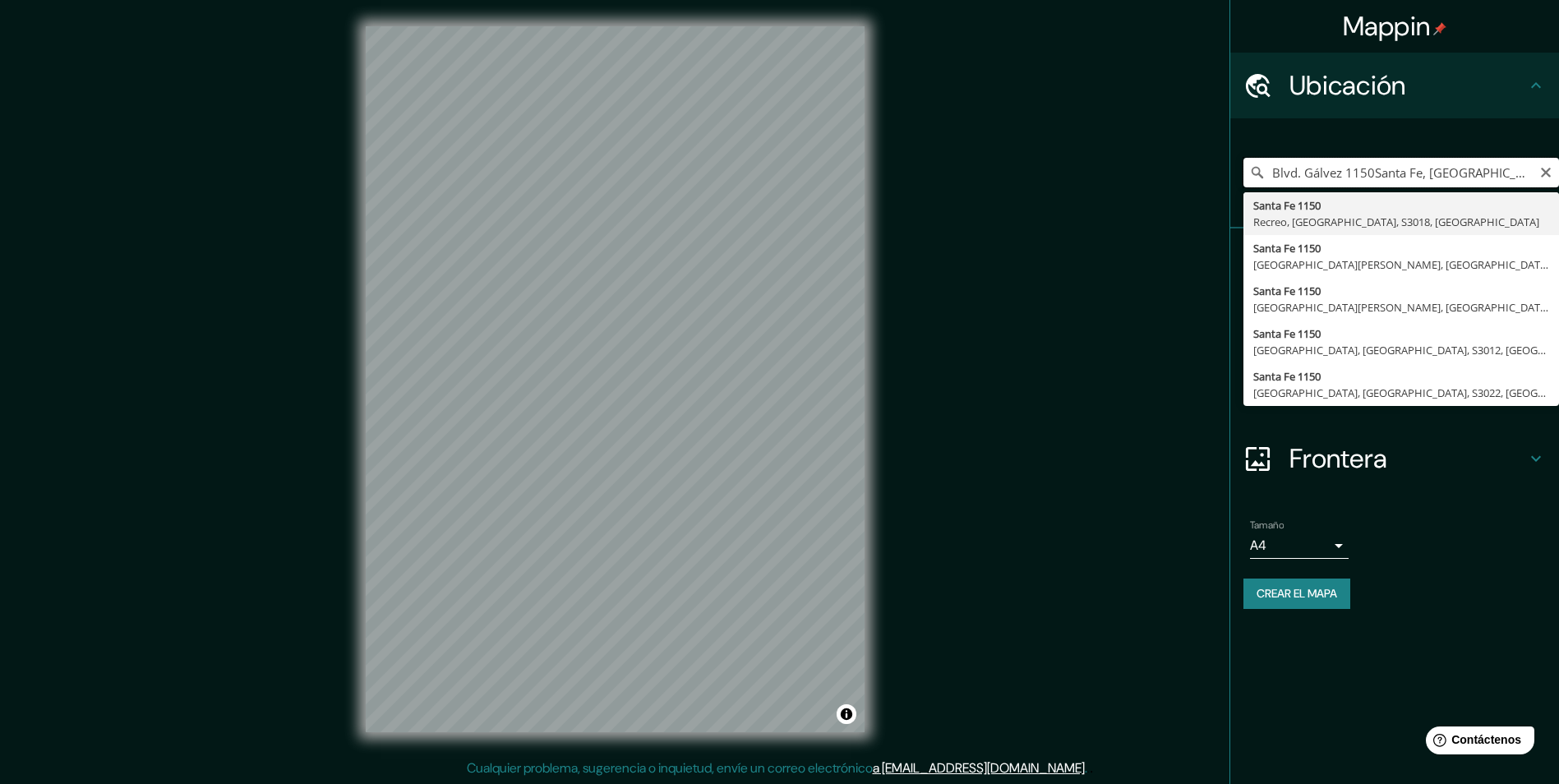
drag, startPoint x: 1304, startPoint y: 165, endPoint x: 1245, endPoint y: 170, distance: 59.2
click at [1245, 170] on input "Blvd. Gálvez 1150Santa Fe, [GEOGRAPHIC_DATA], [GEOGRAPHIC_DATA]" at bounding box center [1401, 173] width 315 height 30
drag, startPoint x: 1329, startPoint y: 164, endPoint x: 1246, endPoint y: 165, distance: 83.0
click at [1246, 165] on input "b Gálvez 1150Santa Fe, [GEOGRAPHIC_DATA], [GEOGRAPHIC_DATA]" at bounding box center [1401, 173] width 315 height 30
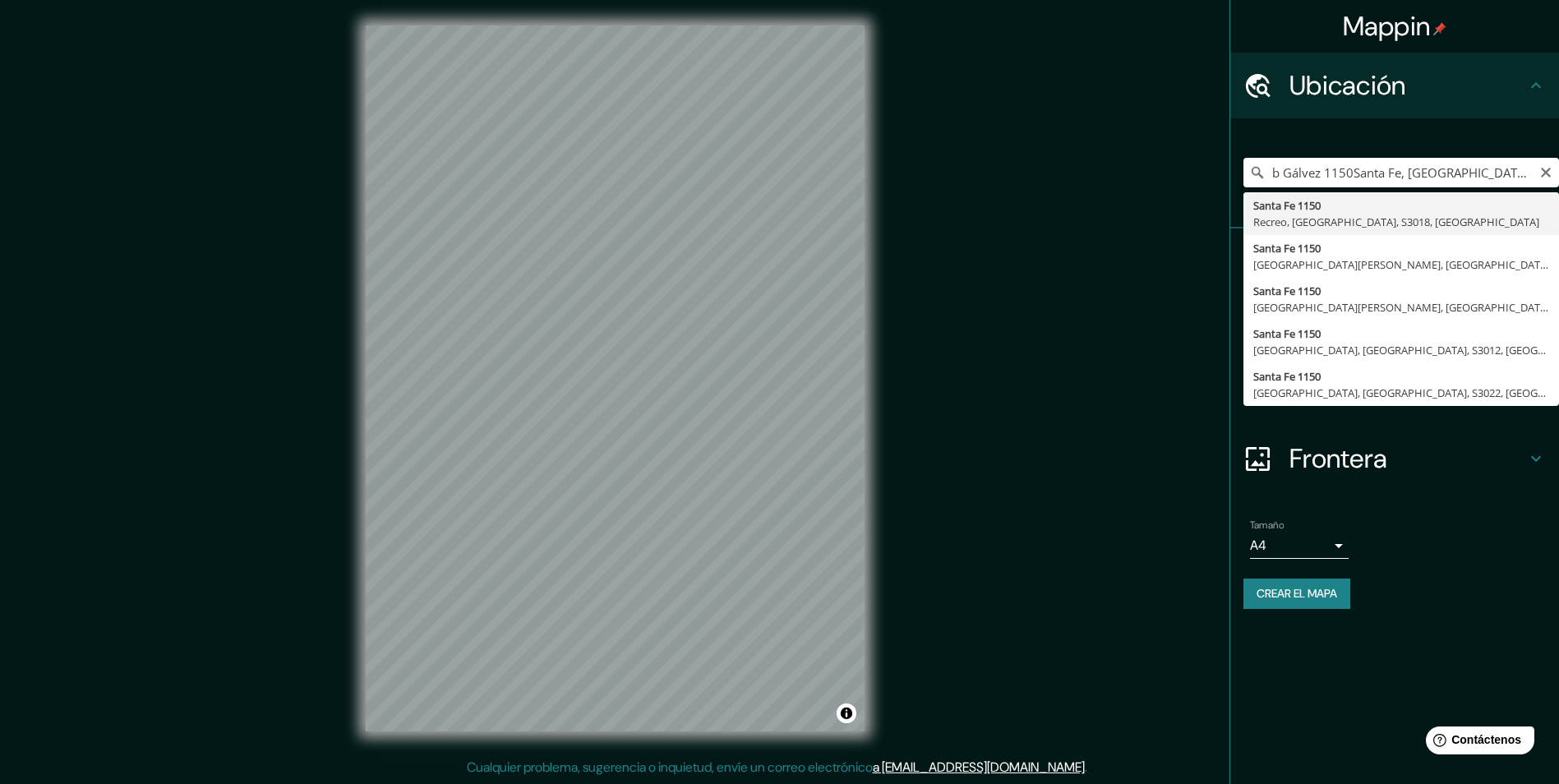
click at [1354, 174] on input "b Gálvez 1150Santa Fe, [GEOGRAPHIC_DATA], [GEOGRAPHIC_DATA]" at bounding box center [1401, 173] width 315 height 30
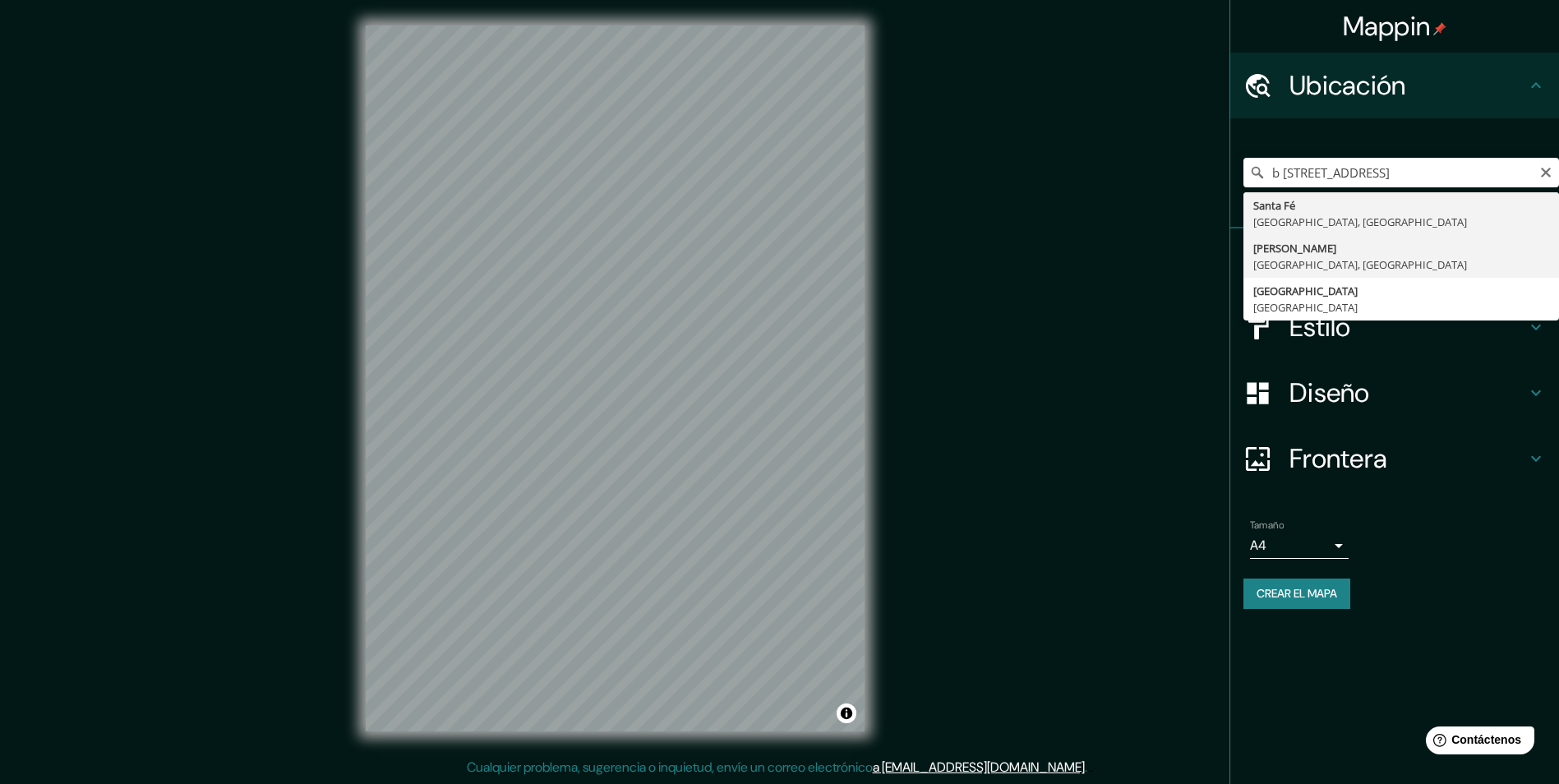
type input "Gálvez, [GEOGRAPHIC_DATA], [GEOGRAPHIC_DATA]"
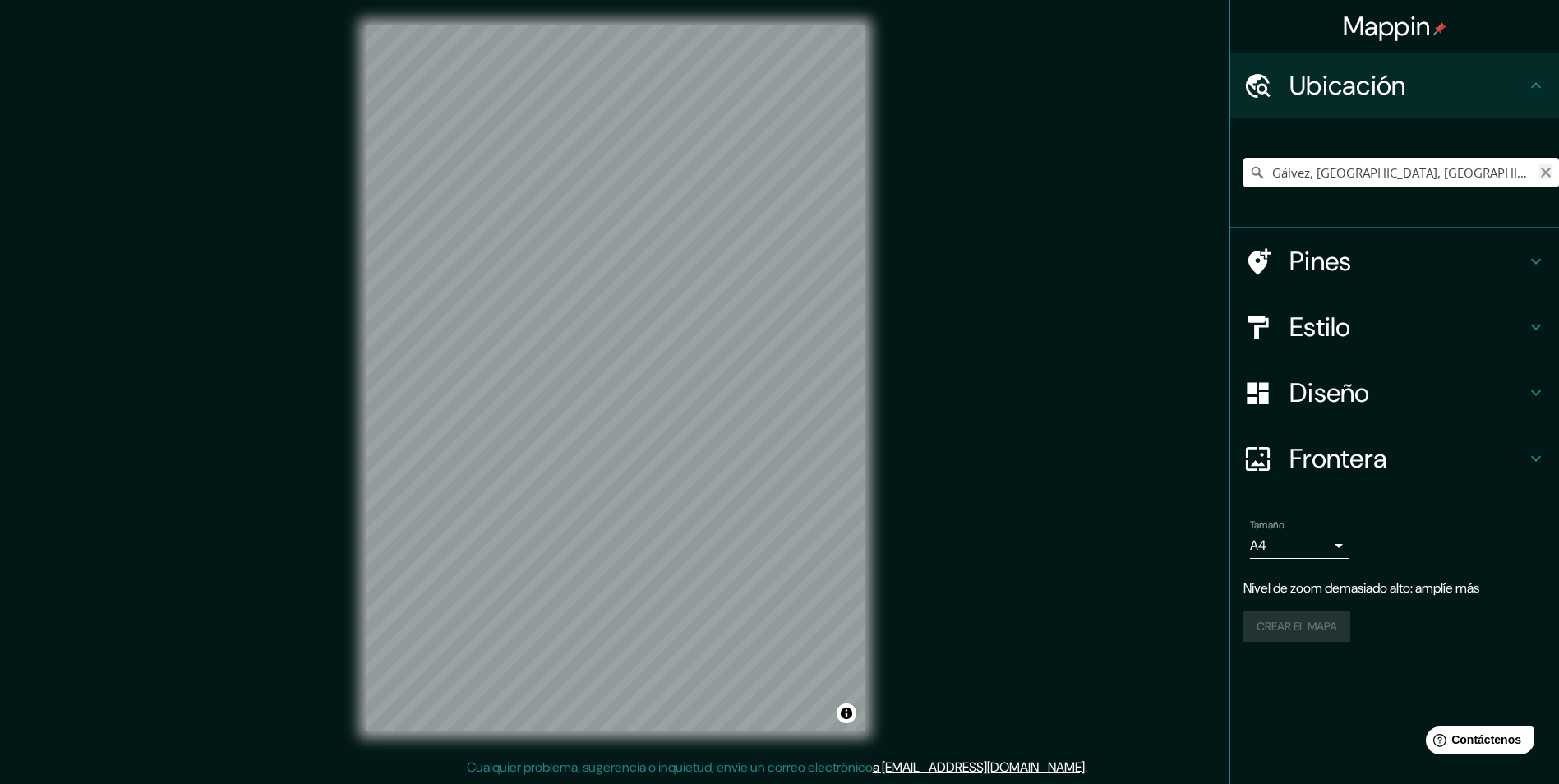
click at [1551, 172] on icon "Claro" at bounding box center [1546, 173] width 14 height 14
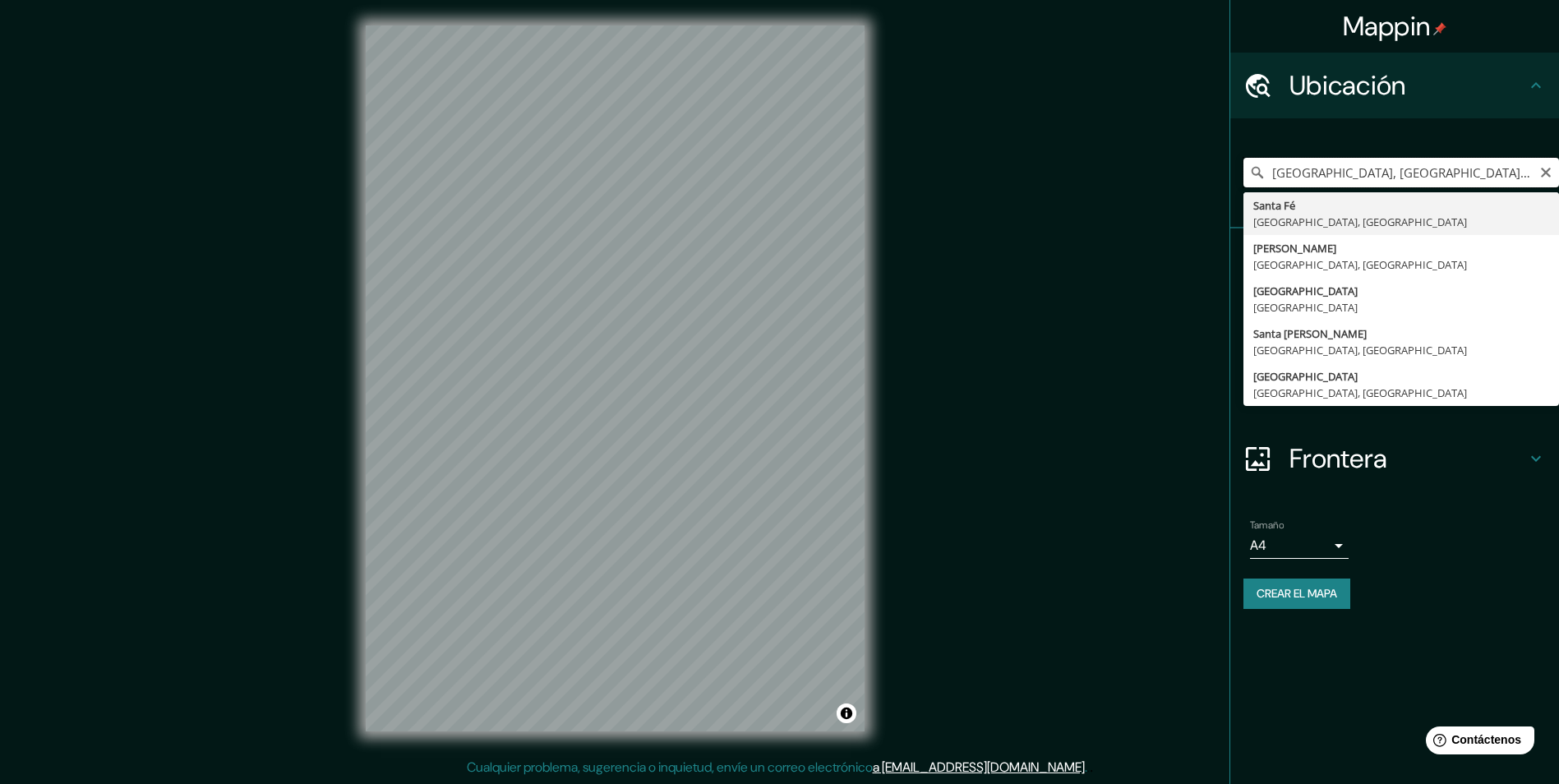
type input "[GEOGRAPHIC_DATA], [GEOGRAPHIC_DATA], [GEOGRAPHIC_DATA]"
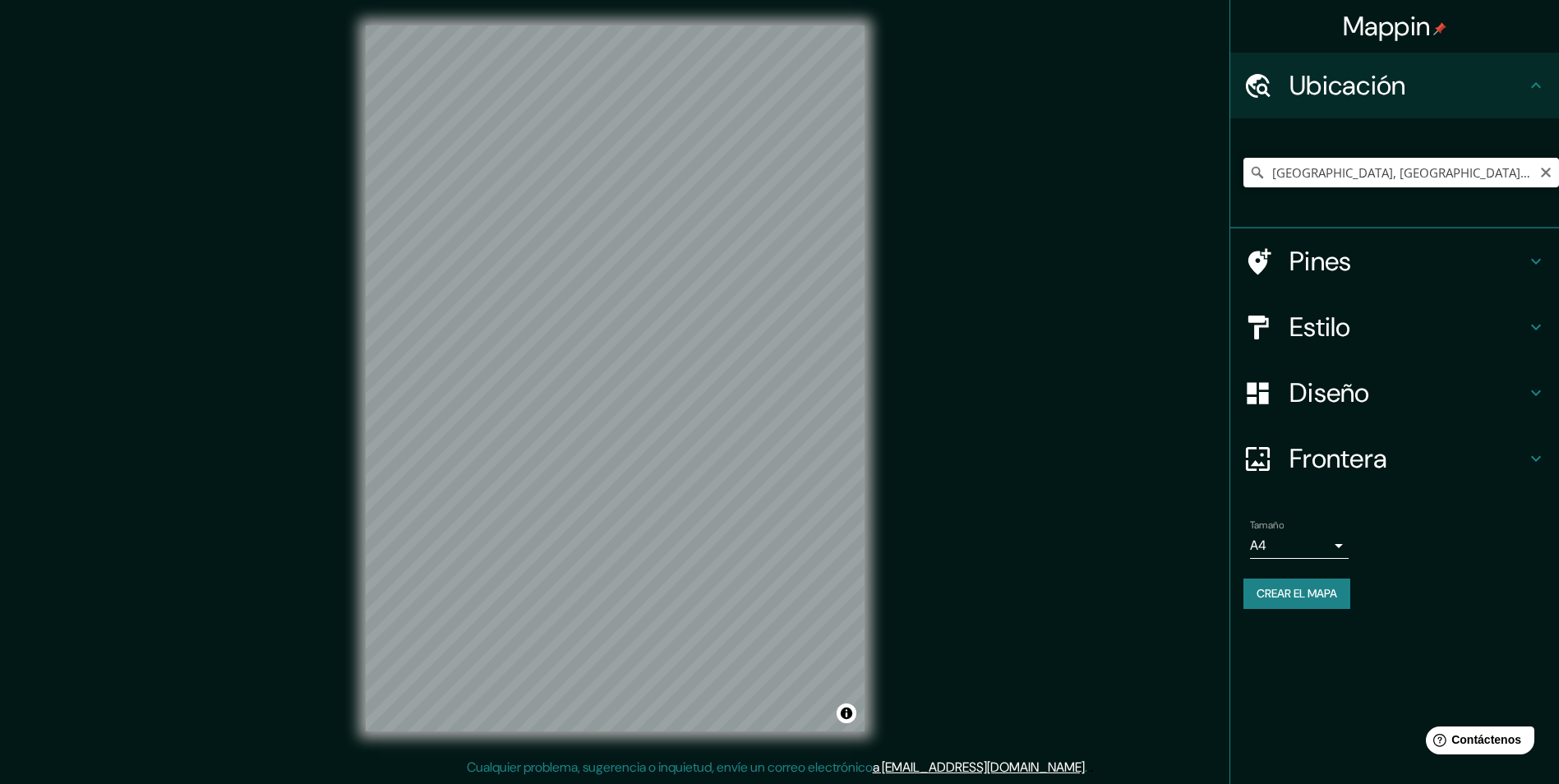
scroll to position [0, 0]
click at [1429, 381] on h4 "Diseño" at bounding box center [1408, 392] width 236 height 33
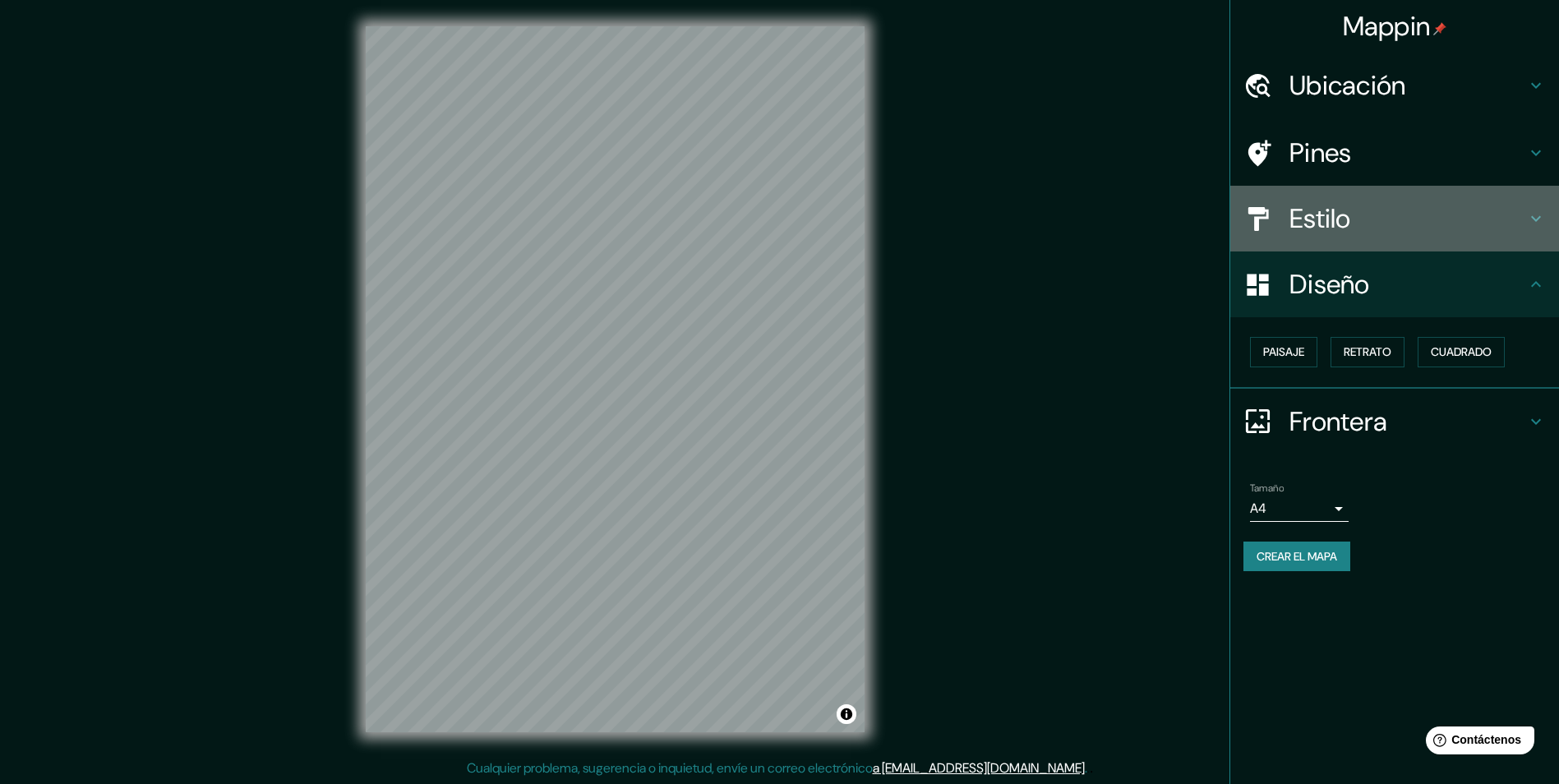
click at [1438, 219] on h4 "Estilo" at bounding box center [1408, 219] width 236 height 33
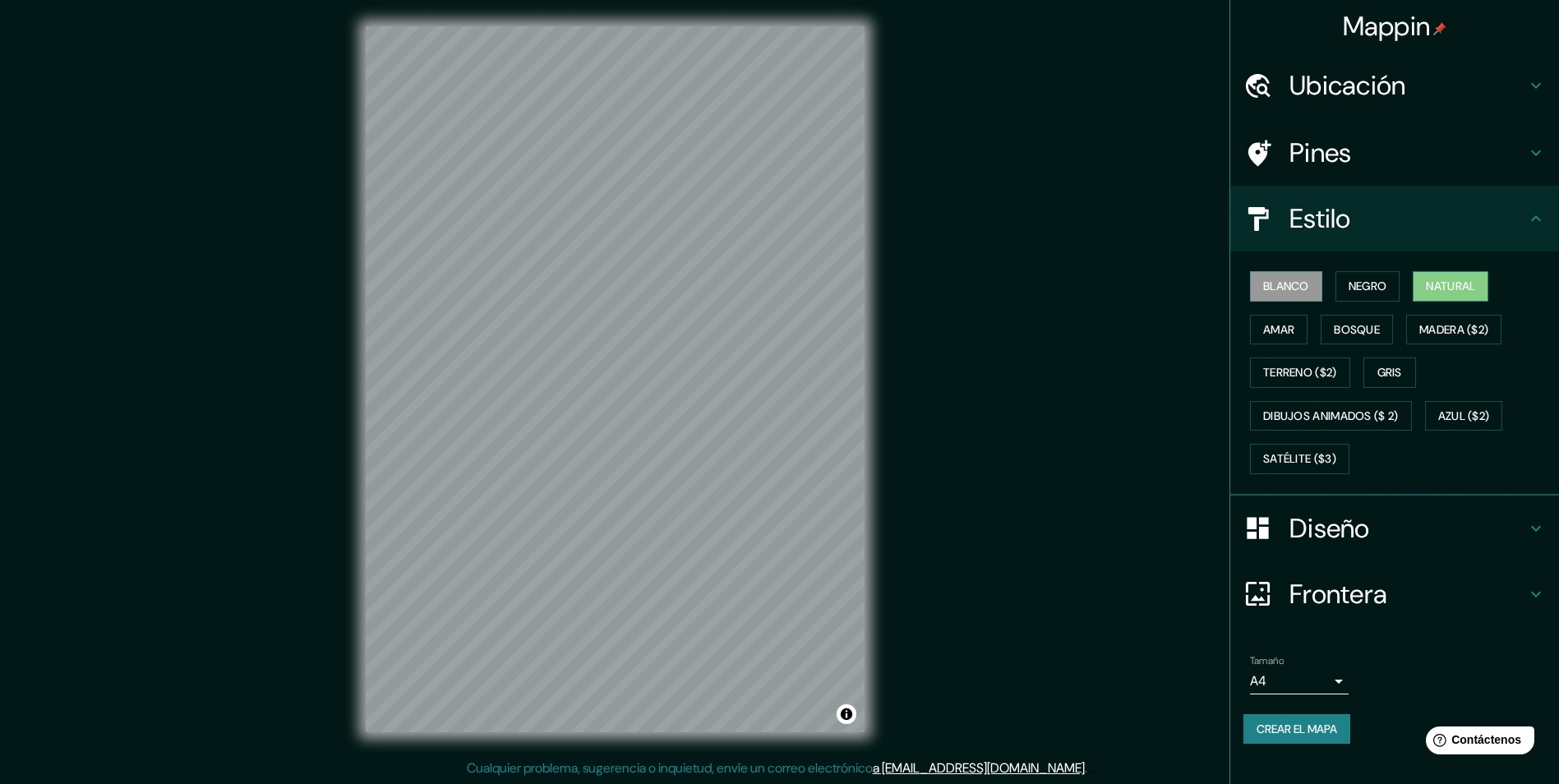
click at [1448, 285] on font "Natural" at bounding box center [1450, 285] width 49 height 20
click at [1296, 458] on font "Satélite ($3)" at bounding box center [1299, 458] width 73 height 20
click at [1309, 284] on font "Blanco" at bounding box center [1286, 285] width 46 height 20
click at [1293, 458] on font "Satélite ($3)" at bounding box center [1299, 458] width 73 height 20
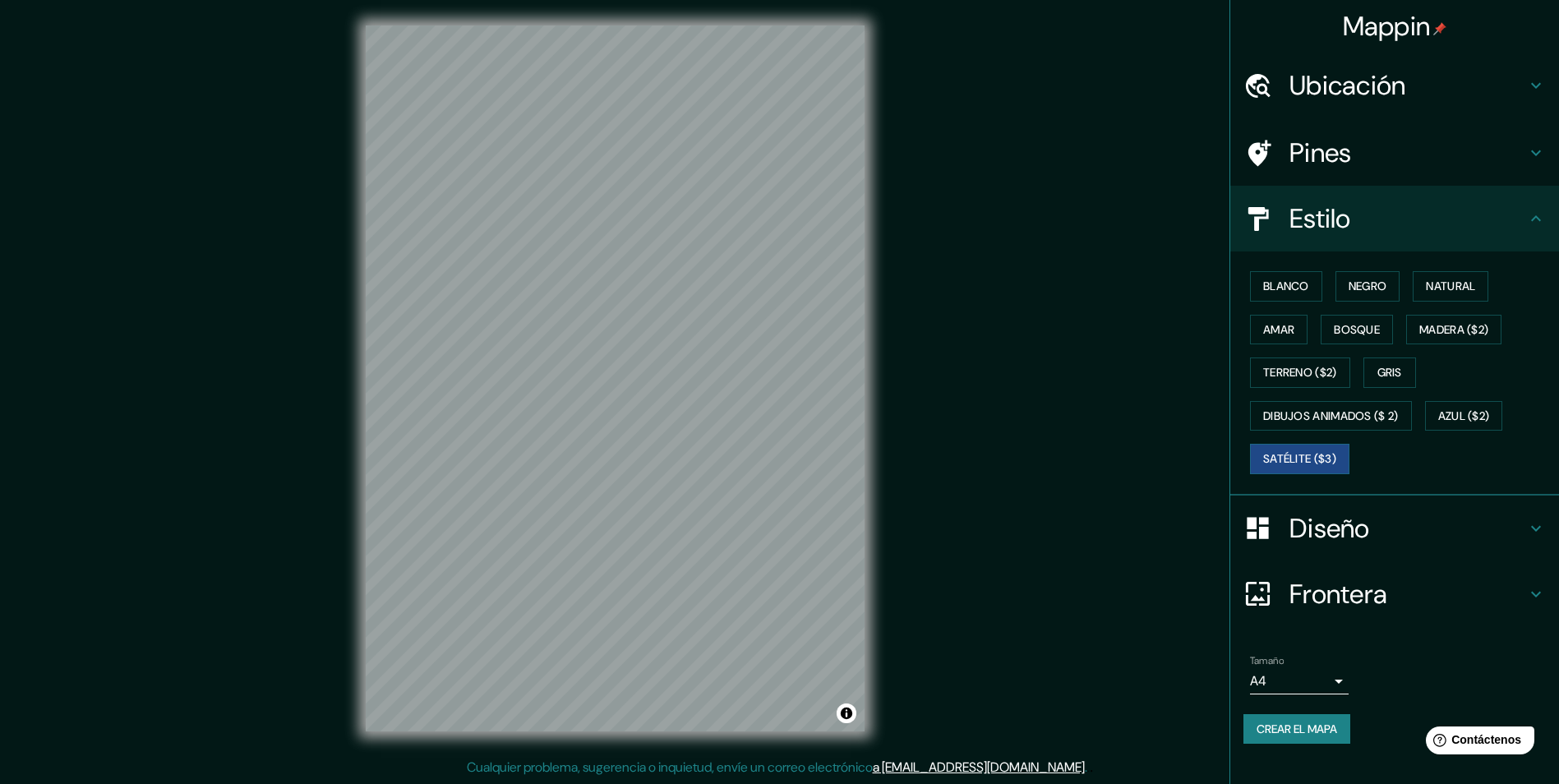
click at [927, 718] on div "Mappin Ubicación [GEOGRAPHIC_DATA], [GEOGRAPHIC_DATA], [GEOGRAPHIC_DATA] [GEOGR…" at bounding box center [780, 392] width 1559 height 785
click at [345, 566] on div "© Mapbox © OpenStreetMap Improve this map © Maxar" at bounding box center [615, 378] width 552 height 758
click at [647, 350] on div "© Mapbox © OpenStreetMap Improve this map © Maxar" at bounding box center [615, 378] width 552 height 758
drag, startPoint x: 866, startPoint y: 234, endPoint x: 955, endPoint y: 358, distance: 152.6
click at [955, 358] on div "Mappin Ubicación [GEOGRAPHIC_DATA], [GEOGRAPHIC_DATA], [GEOGRAPHIC_DATA] [GEOGR…" at bounding box center [780, 392] width 1559 height 785
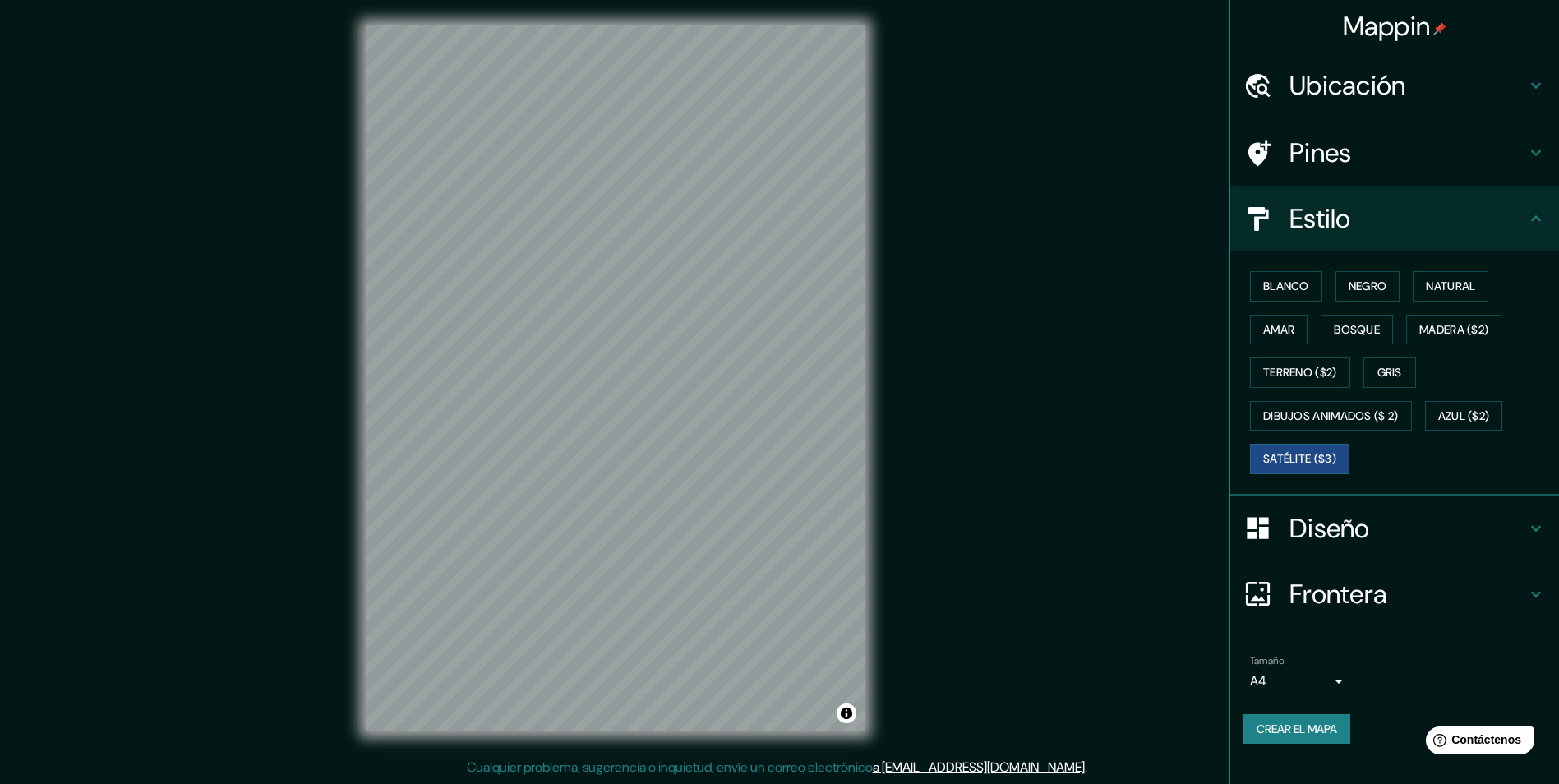
click at [869, 414] on div "© Mapbox © OpenStreetMap Improve this map © Maxar" at bounding box center [615, 378] width 552 height 758
click at [1400, 380] on font "Gris" at bounding box center [1390, 372] width 25 height 20
click at [1280, 288] on font "Blanco" at bounding box center [1286, 285] width 46 height 20
click at [1303, 465] on font "Satélite ($3)" at bounding box center [1299, 458] width 73 height 20
click at [1301, 266] on div "Blanco Negro Natural Amar Bosque Madera ($2) Terreno ($2) Gris Dibujos animados…" at bounding box center [1401, 372] width 315 height 216
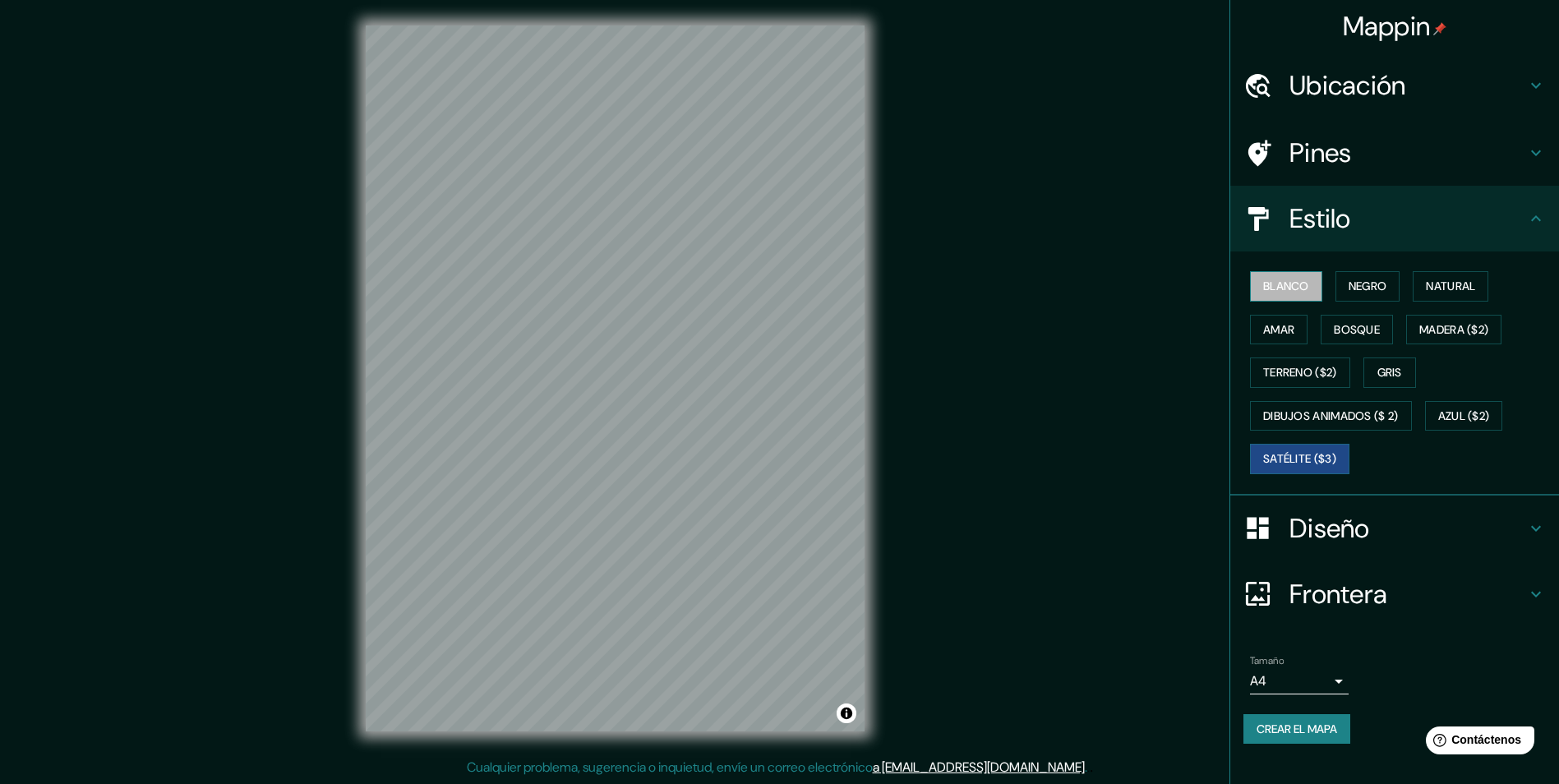
click at [1281, 292] on font "Blanco" at bounding box center [1286, 285] width 46 height 20
